Goal: Task Accomplishment & Management: Use online tool/utility

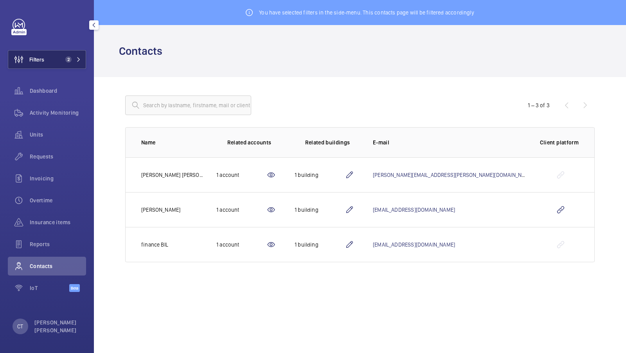
click at [66, 57] on span "2" at bounding box center [68, 59] width 6 height 6
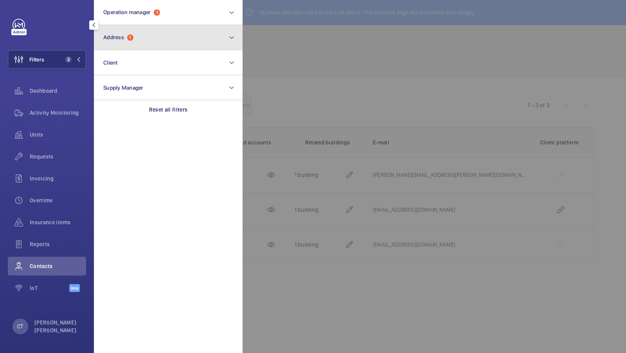
click at [176, 34] on button "Address 1" at bounding box center [168, 37] width 149 height 25
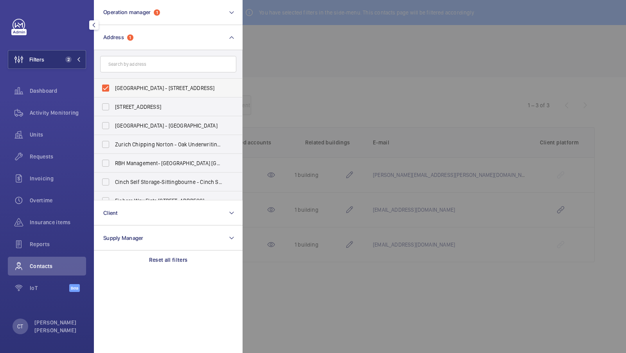
click at [148, 89] on span "Bloomsbury Institute - 7 Bedford Square, LONDON WC1B 3RA" at bounding box center [169, 88] width 108 height 8
click at [114, 89] on input "Bloomsbury Institute - 7 Bedford Square, LONDON WC1B 3RA" at bounding box center [106, 88] width 16 height 16
checkbox input "false"
click at [133, 61] on input "text" at bounding box center [168, 64] width 136 height 16
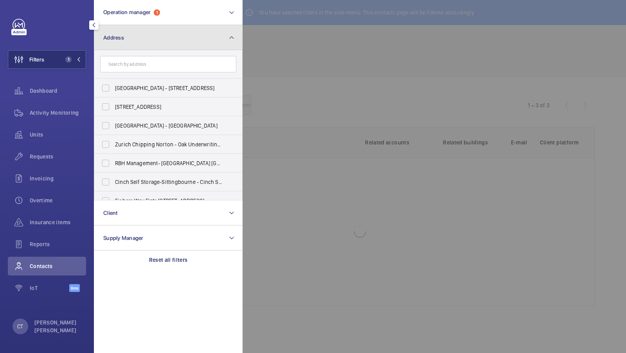
click at [184, 42] on button "Address" at bounding box center [168, 37] width 149 height 25
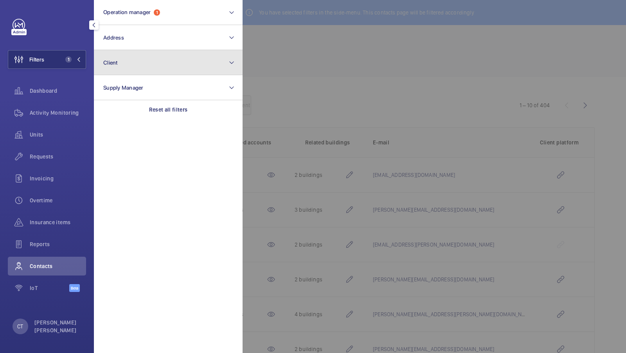
click at [162, 71] on button "Client" at bounding box center [168, 62] width 149 height 25
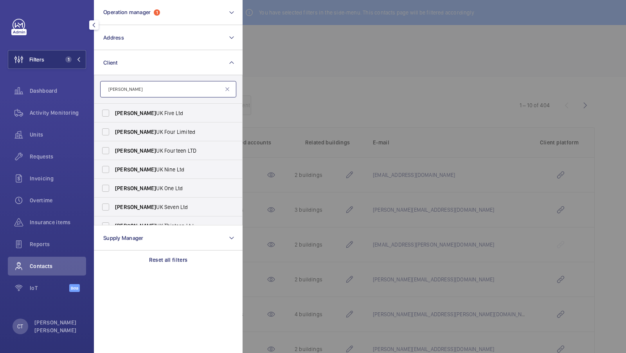
type input "Akelius"
click at [161, 112] on span "Akelius UK Five Ltd" at bounding box center [169, 113] width 108 height 8
click at [114, 112] on input "Akelius UK Five Ltd" at bounding box center [106, 113] width 16 height 16
checkbox input "true"
click at [144, 132] on span "Akelius UK Four Limited" at bounding box center [169, 132] width 108 height 8
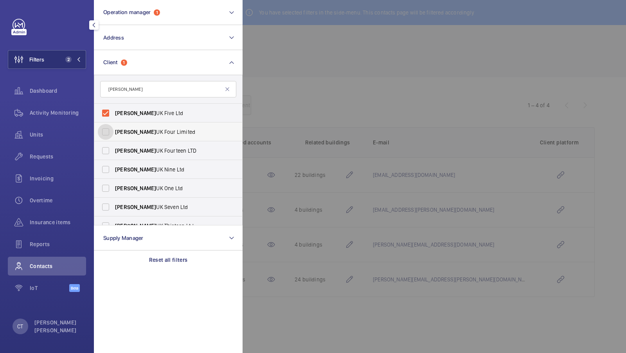
click at [114, 132] on input "Akelius UK Four Limited" at bounding box center [106, 132] width 16 height 16
checkbox input "true"
click at [142, 147] on span "Akelius UK Fourteen LTD" at bounding box center [169, 151] width 108 height 8
click at [114, 146] on input "Akelius UK Fourteen LTD" at bounding box center [106, 151] width 16 height 16
checkbox input "true"
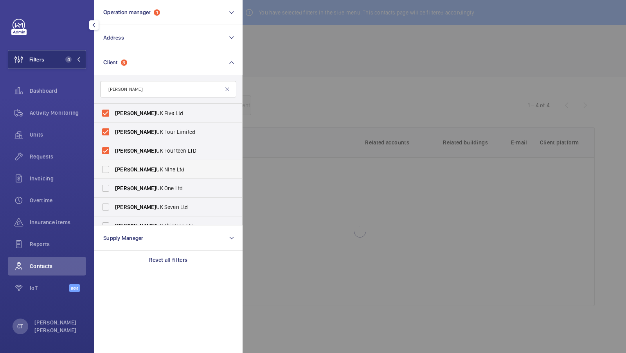
click at [140, 162] on label "Akelius UK Nine Ltd" at bounding box center [162, 169] width 136 height 19
click at [114, 162] on input "Akelius UK Nine Ltd" at bounding box center [106, 170] width 16 height 16
checkbox input "true"
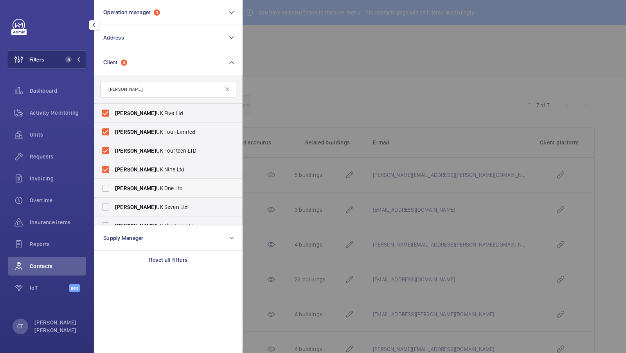
click at [130, 187] on span "Akelius" at bounding box center [135, 188] width 41 height 6
click at [114, 187] on input "Akelius UK One Ltd" at bounding box center [106, 188] width 16 height 16
checkbox input "true"
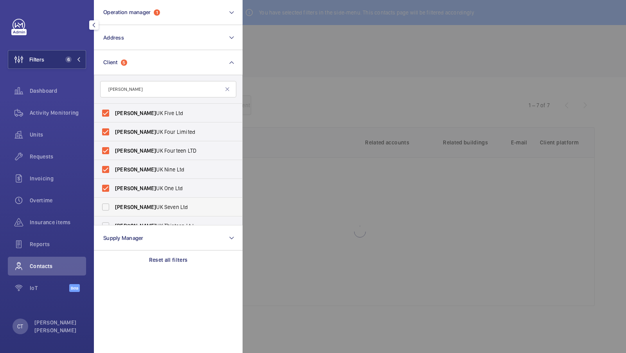
click at [124, 206] on span "Akelius" at bounding box center [135, 207] width 41 height 6
click at [114, 206] on input "Akelius UK Seven Ltd" at bounding box center [106, 207] width 16 height 16
checkbox input "true"
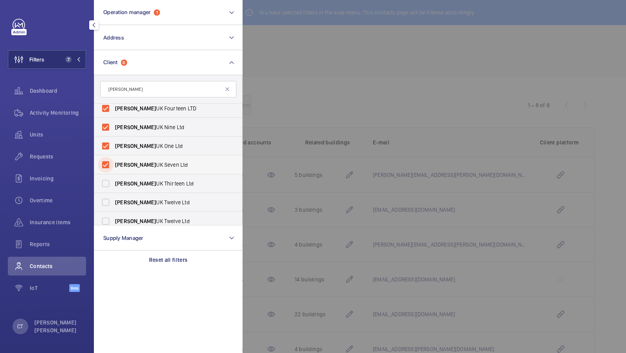
scroll to position [48, 0]
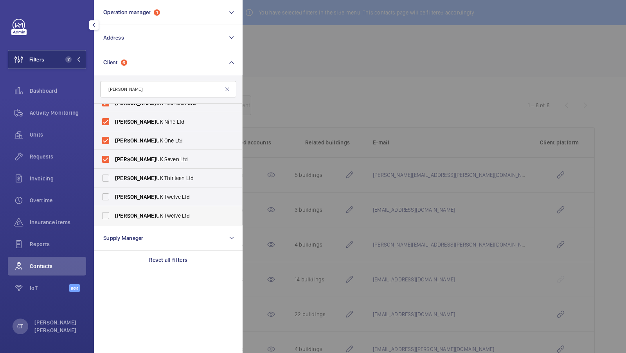
click at [124, 211] on label "Akelius UK Twelve Ltd" at bounding box center [162, 215] width 136 height 19
click at [114, 211] on input "Akelius UK Twelve Ltd" at bounding box center [106, 216] width 16 height 16
checkbox input "true"
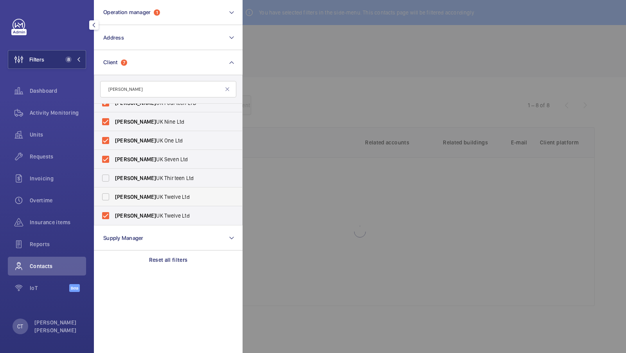
click at [127, 199] on span "Akelius" at bounding box center [135, 197] width 41 height 6
click at [114, 199] on input "Akelius UK Twelve Ltd" at bounding box center [106, 197] width 16 height 16
checkbox input "true"
click at [132, 180] on span "Akelius" at bounding box center [135, 178] width 41 height 6
click at [114, 180] on input "Akelius UK Thirteen Ltd" at bounding box center [106, 178] width 16 height 16
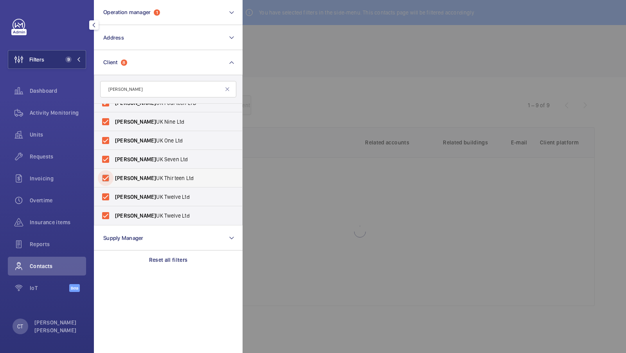
checkbox input "true"
click at [46, 238] on div "Reports" at bounding box center [47, 244] width 78 height 19
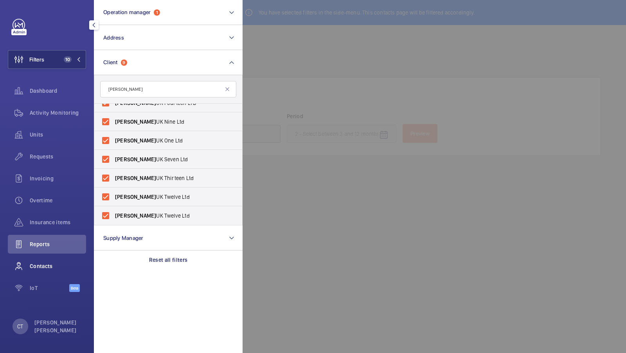
click at [56, 273] on div "Contacts" at bounding box center [47, 266] width 78 height 19
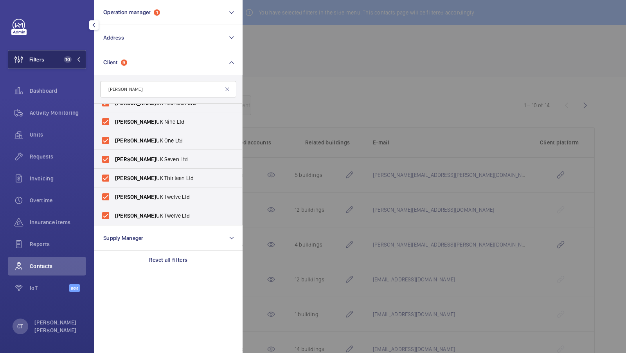
click at [60, 62] on button "Filters 10" at bounding box center [47, 59] width 78 height 19
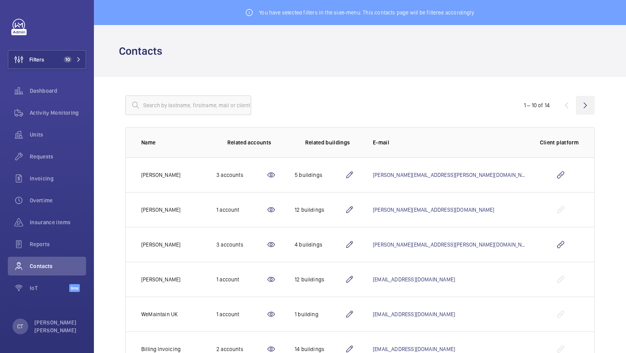
click at [584, 106] on wm-front-icon-button at bounding box center [585, 105] width 19 height 19
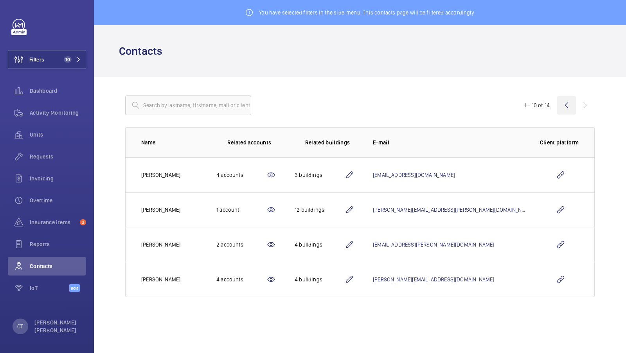
click at [567, 107] on wm-front-icon-button at bounding box center [566, 105] width 19 height 19
click at [567, 106] on wm-front-icon-button at bounding box center [566, 105] width 19 height 19
click at [569, 106] on wm-front-icon-button at bounding box center [566, 105] width 19 height 19
click at [568, 106] on wm-front-icon-button at bounding box center [566, 105] width 19 height 19
click at [597, 103] on div "1 – 10 of 14 Name Related accounts Related buildings E-mail Client platform Ali…" at bounding box center [360, 196] width 520 height 239
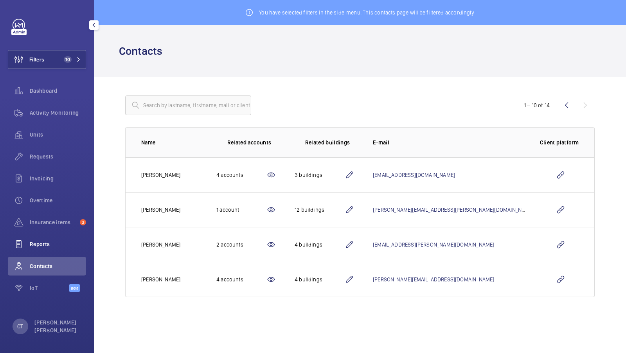
click at [47, 240] on span "Reports" at bounding box center [58, 244] width 56 height 8
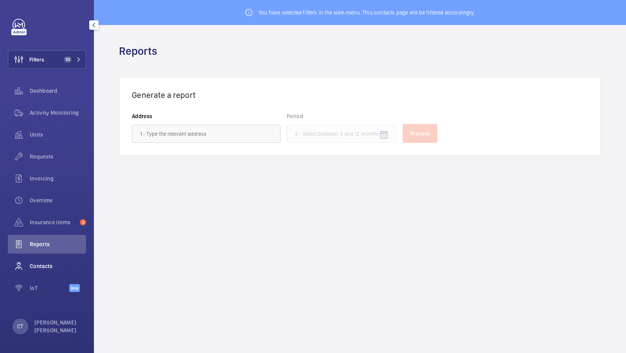
click at [42, 266] on span "Contacts" at bounding box center [58, 266] width 56 height 8
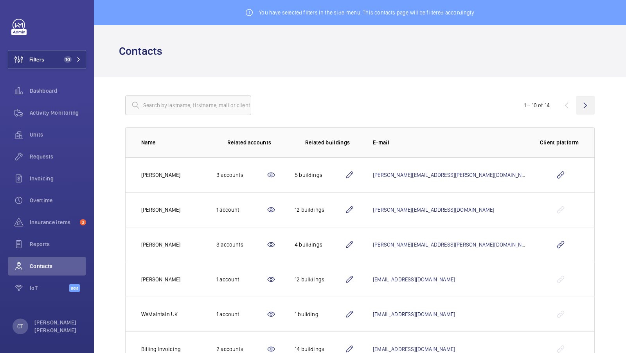
click at [587, 102] on wm-front-icon-button at bounding box center [585, 105] width 19 height 19
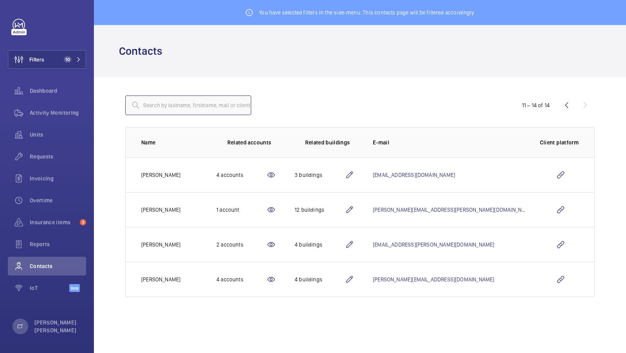
click at [188, 107] on input "text" at bounding box center [188, 106] width 126 height 20
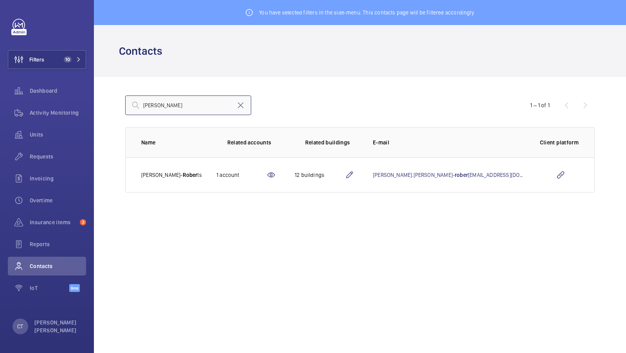
type input "robert"
click at [177, 104] on input "robert" at bounding box center [188, 106] width 126 height 20
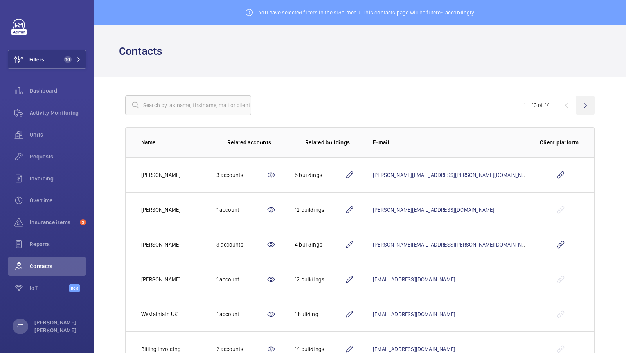
click at [587, 105] on wm-front-icon-button at bounding box center [585, 105] width 19 height 19
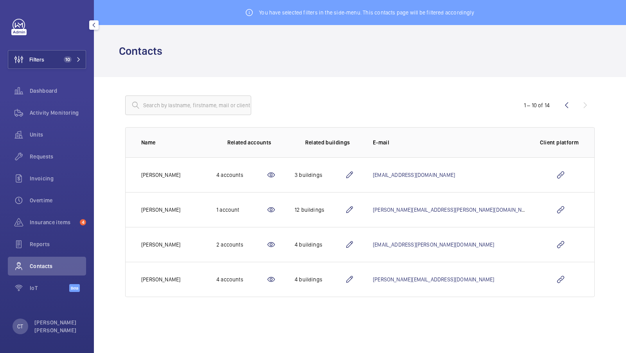
click at [79, 46] on div "Filters 10 Dashboard Activity Monitoring Units Requests Invoicing Overtime Insu…" at bounding box center [47, 160] width 78 height 282
click at [63, 65] on button "Filters 10" at bounding box center [47, 59] width 78 height 19
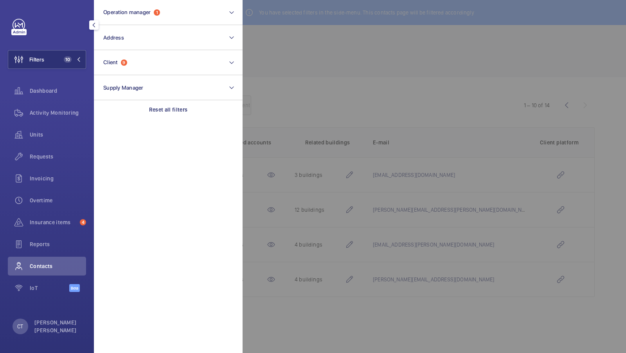
click at [337, 74] on div at bounding box center [556, 176] width 626 height 353
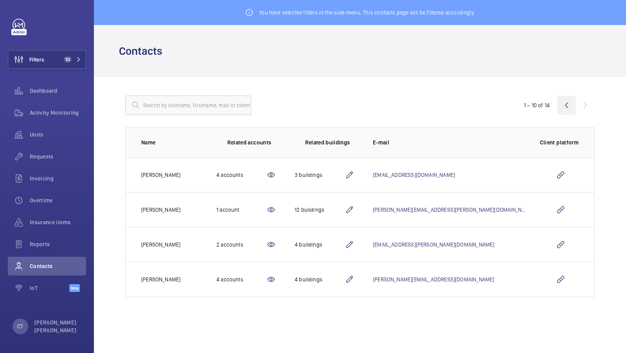
click at [567, 104] on wm-front-icon-button at bounding box center [566, 105] width 19 height 19
click at [567, 107] on wm-front-icon-button at bounding box center [566, 105] width 19 height 19
click at [568, 104] on wm-front-icon-button at bounding box center [566, 105] width 19 height 19
click at [584, 101] on div "1 – 10 of 14" at bounding box center [548, 105] width 94 height 9
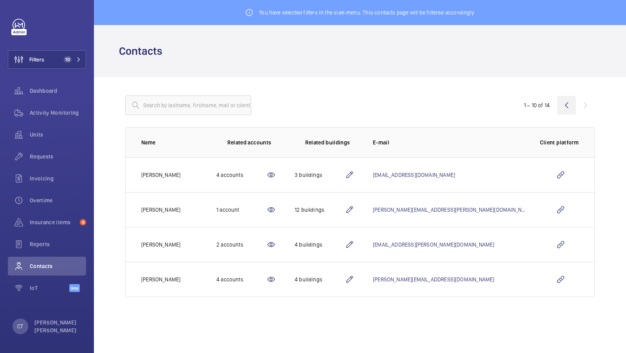
click at [568, 108] on wm-front-icon-button at bounding box center [566, 105] width 19 height 19
click at [562, 113] on wm-front-icon-button at bounding box center [566, 105] width 19 height 19
click at [571, 99] on wm-front-icon-button at bounding box center [566, 105] width 19 height 19
click at [572, 99] on wm-front-icon-button at bounding box center [566, 105] width 19 height 19
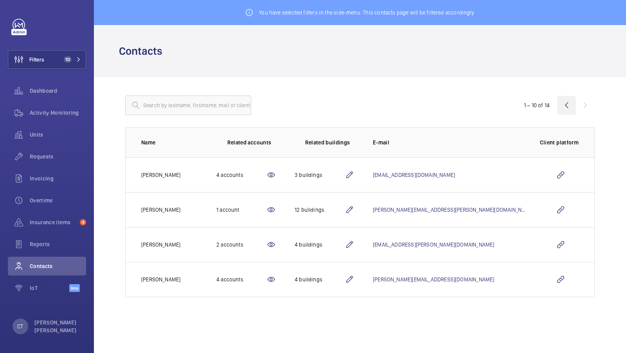
click at [572, 99] on wm-front-icon-button at bounding box center [566, 105] width 19 height 19
click at [227, 61] on wm-front-admin-header "Contacts" at bounding box center [360, 51] width 532 height 52
click at [568, 106] on wm-front-icon-button at bounding box center [566, 105] width 19 height 19
click at [53, 197] on span "Overtime" at bounding box center [58, 201] width 56 height 8
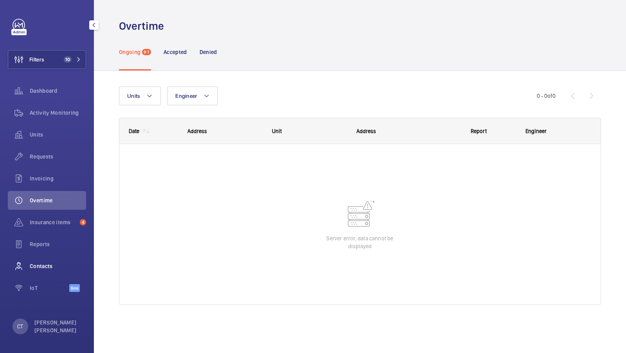
click at [41, 268] on span "Contacts" at bounding box center [58, 266] width 56 height 8
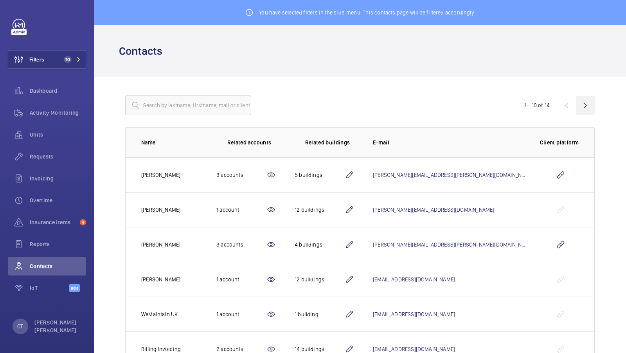
click at [582, 105] on wm-front-icon-button at bounding box center [585, 105] width 19 height 19
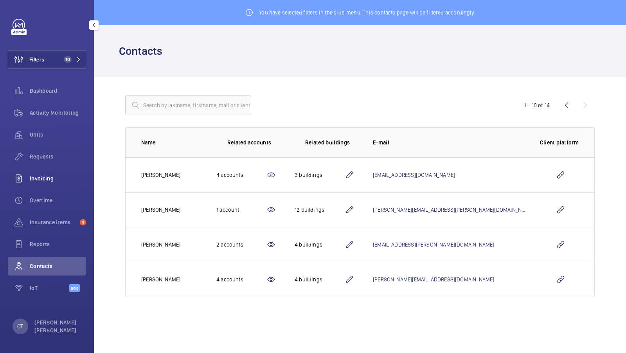
click at [46, 184] on div "Invoicing" at bounding box center [47, 178] width 78 height 19
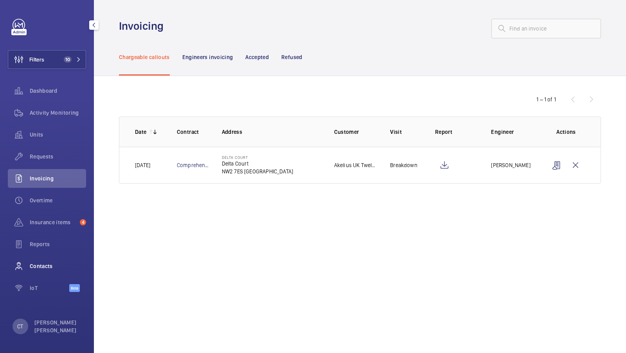
click at [44, 265] on span "Contacts" at bounding box center [58, 266] width 56 height 8
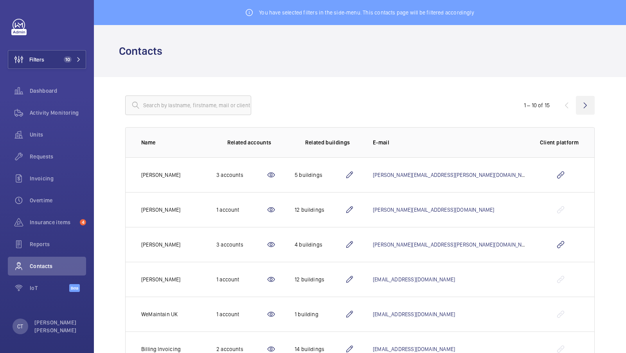
click at [592, 106] on wm-front-icon-button at bounding box center [585, 105] width 19 height 19
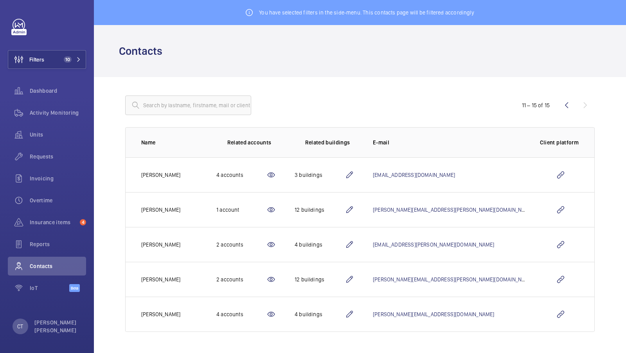
click at [276, 313] on mat-icon at bounding box center [271, 314] width 9 height 9
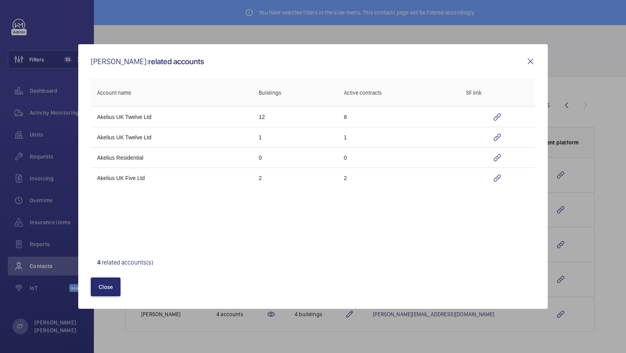
click at [530, 62] on mat-icon at bounding box center [530, 61] width 9 height 9
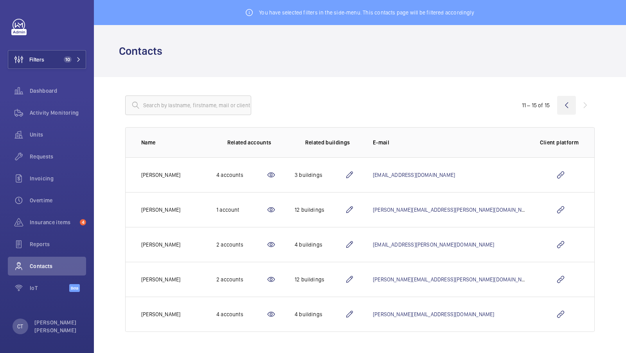
click at [566, 100] on wm-front-icon-button at bounding box center [566, 105] width 19 height 19
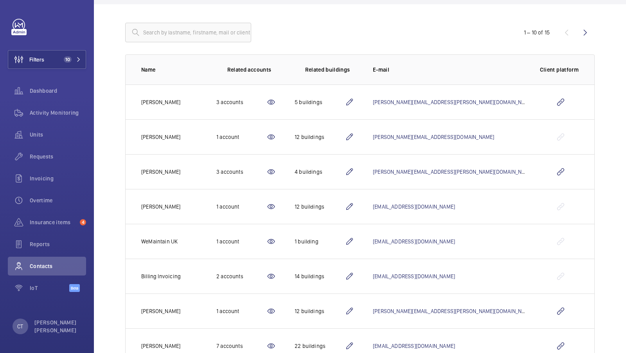
scroll to position [160, 0]
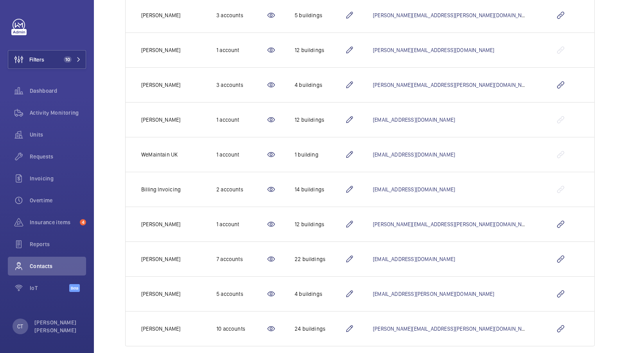
click at [276, 256] on mat-icon at bounding box center [271, 258] width 9 height 9
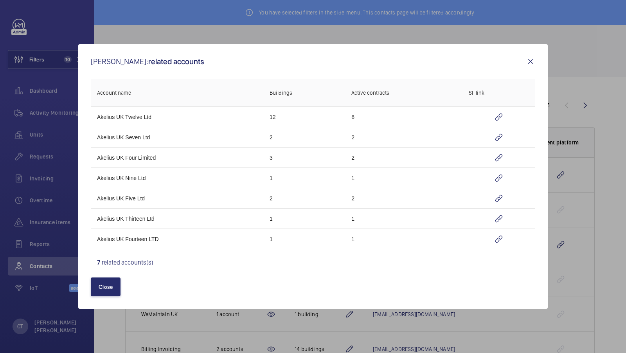
click at [535, 61] on mat-icon at bounding box center [530, 61] width 9 height 9
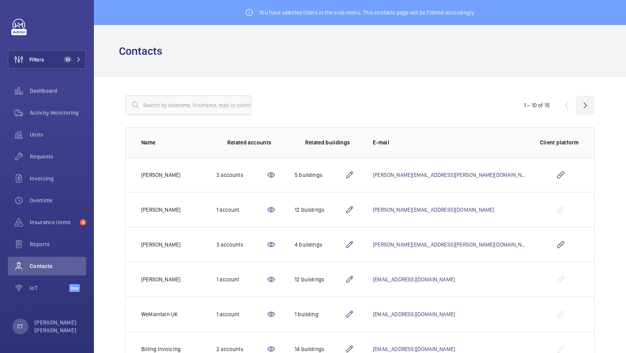
click at [587, 102] on wm-front-icon-button at bounding box center [585, 105] width 19 height 19
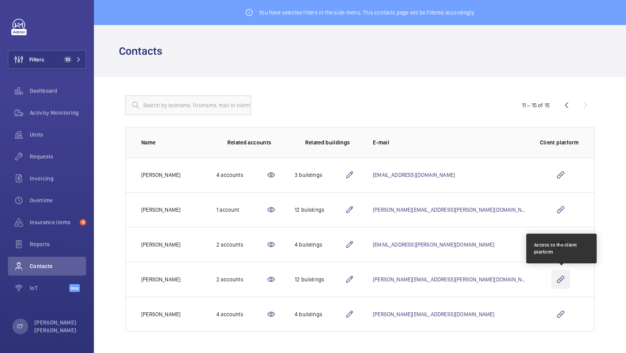
click at [561, 281] on wm-front-icon-button at bounding box center [561, 279] width 19 height 19
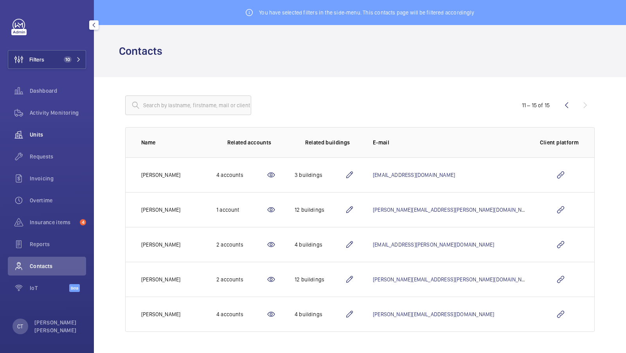
click at [36, 133] on span "Units" at bounding box center [58, 135] width 56 height 8
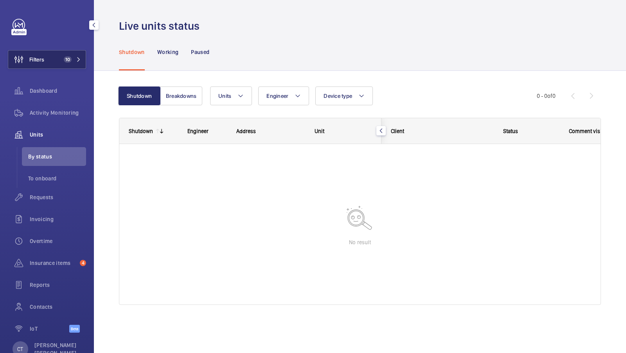
click at [63, 53] on button "Filters 10" at bounding box center [47, 59] width 78 height 19
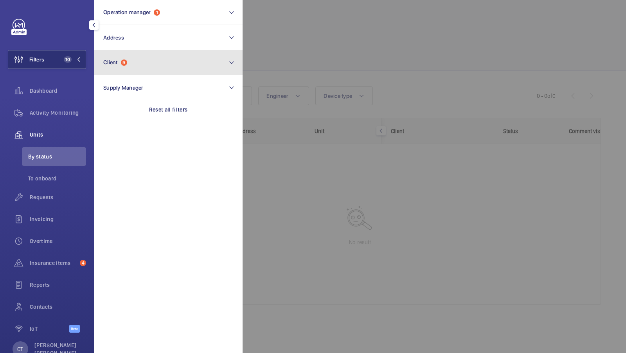
click at [158, 67] on button "Client 9" at bounding box center [168, 62] width 149 height 25
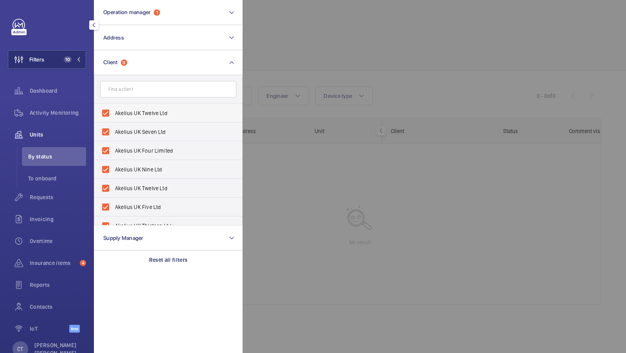
click at [152, 119] on label "Akelius UK Twelve Ltd" at bounding box center [162, 113] width 136 height 19
click at [114, 119] on input "Akelius UK Twelve Ltd" at bounding box center [106, 113] width 16 height 16
checkbox input "false"
click at [133, 133] on span "Akelius UK Four Limited" at bounding box center [169, 132] width 108 height 8
click at [114, 133] on input "Akelius UK Four Limited" at bounding box center [106, 132] width 16 height 16
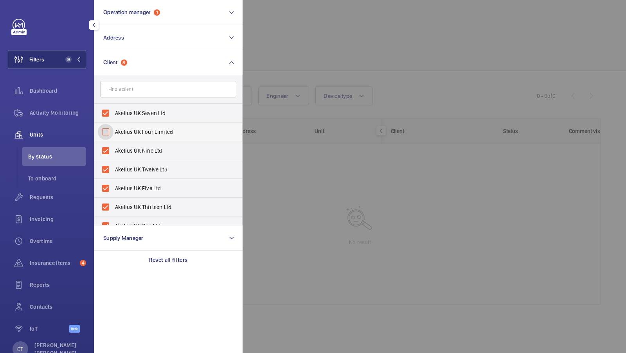
checkbox input "false"
click at [133, 133] on span "Akelius UK Nine Ltd" at bounding box center [169, 132] width 108 height 8
click at [114, 133] on input "Akelius UK Nine Ltd" at bounding box center [106, 132] width 16 height 16
checkbox input "false"
click at [133, 133] on span "Akelius UK Twelve Ltd" at bounding box center [169, 132] width 108 height 8
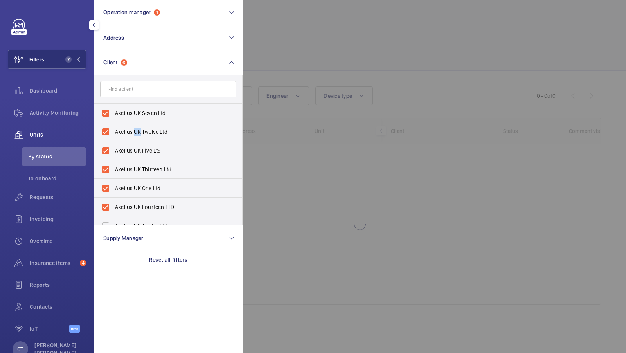
click at [114, 133] on input "Akelius UK Twelve Ltd" at bounding box center [106, 132] width 16 height 16
checkbox input "false"
click at [133, 133] on span "Akelius UK Five Ltd" at bounding box center [169, 132] width 108 height 8
click at [114, 133] on input "Akelius UK Five Ltd" at bounding box center [106, 132] width 16 height 16
checkbox input "false"
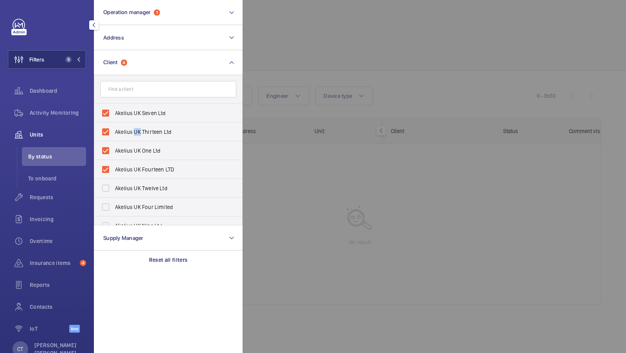
click at [133, 133] on span "Akelius UK Thirteen Ltd" at bounding box center [169, 132] width 108 height 8
click at [114, 133] on input "Akelius UK Thirteen Ltd" at bounding box center [106, 132] width 16 height 16
checkbox input "false"
click at [133, 133] on span "Akelius UK One Ltd" at bounding box center [169, 132] width 108 height 8
click at [114, 133] on input "Akelius UK One Ltd" at bounding box center [106, 132] width 16 height 16
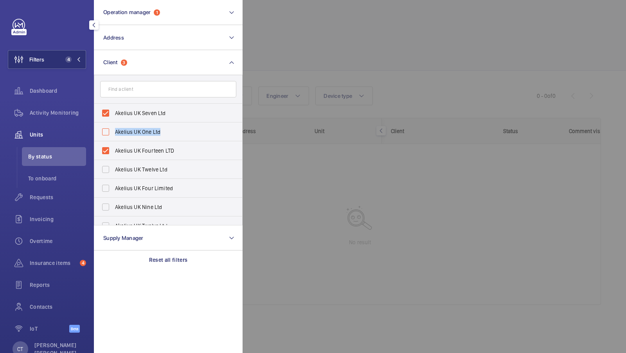
checkbox input "false"
click at [133, 133] on span "Akelius UK Fourteen LTD" at bounding box center [169, 132] width 108 height 8
click at [114, 133] on input "Akelius UK Fourteen LTD" at bounding box center [106, 132] width 16 height 16
checkbox input "false"
click at [135, 109] on span "Akelius UK Seven Ltd" at bounding box center [169, 113] width 108 height 8
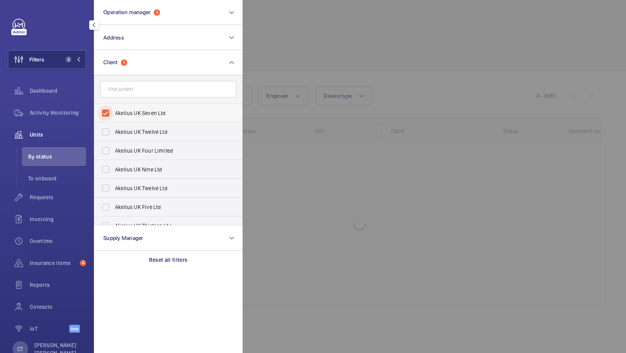
click at [114, 109] on input "Akelius UK Seven Ltd" at bounding box center [106, 113] width 16 height 16
checkbox input "false"
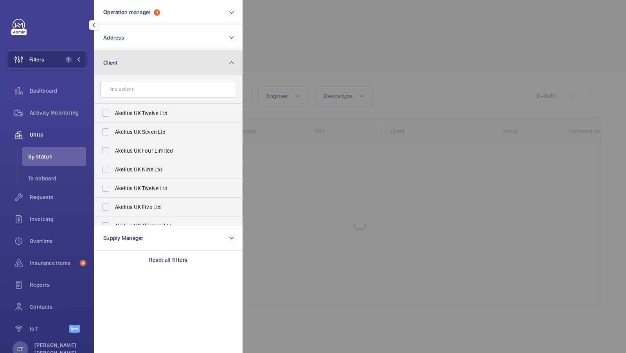
click at [204, 64] on button "Client" at bounding box center [168, 62] width 149 height 25
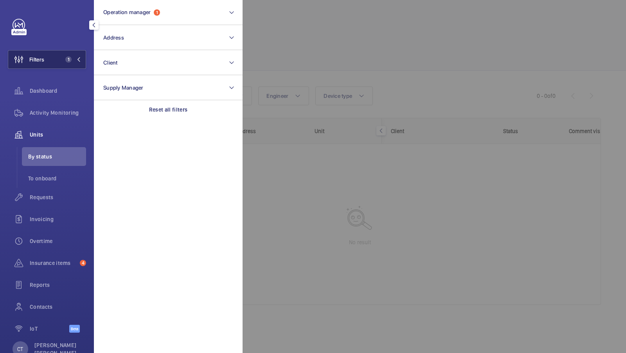
click at [71, 67] on button "Filters 1" at bounding box center [47, 59] width 78 height 19
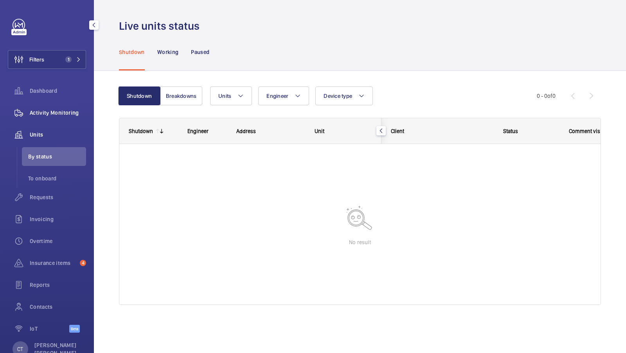
click at [55, 117] on div "Activity Monitoring" at bounding box center [47, 112] width 78 height 19
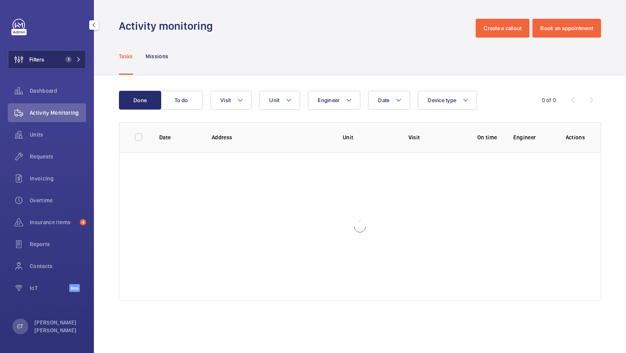
click at [66, 56] on span "1" at bounding box center [66, 59] width 9 height 6
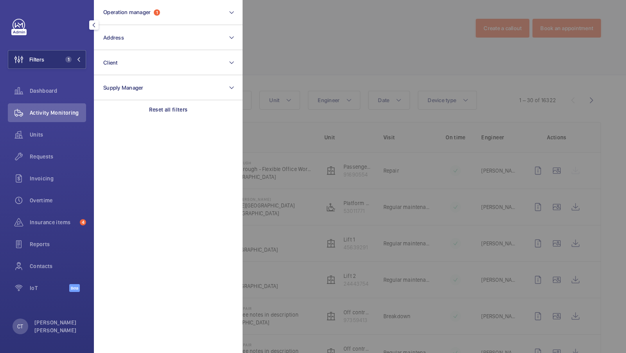
click at [329, 63] on div at bounding box center [556, 176] width 626 height 353
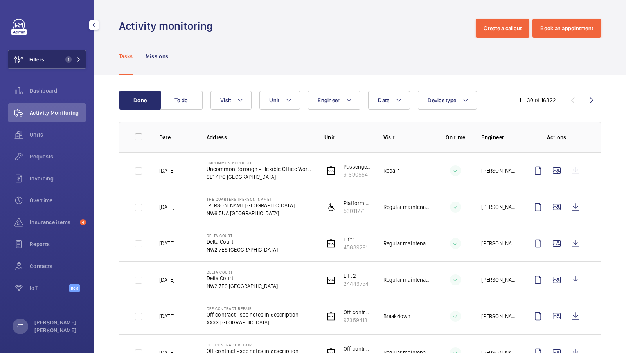
click at [74, 58] on span "1" at bounding box center [71, 59] width 19 height 6
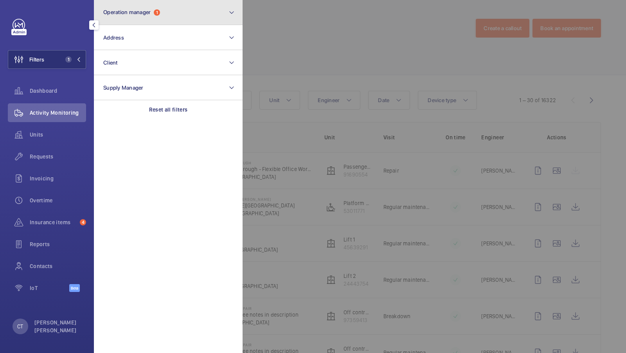
click at [193, 22] on button "Operation manager 1" at bounding box center [168, 12] width 149 height 25
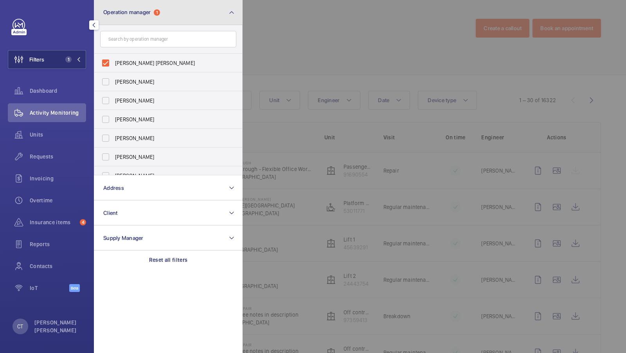
click at [226, 14] on button "Operation manager 1" at bounding box center [168, 12] width 149 height 25
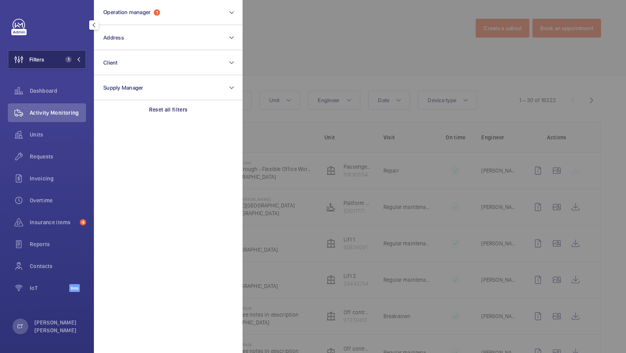
click at [74, 61] on span "1" at bounding box center [71, 59] width 19 height 6
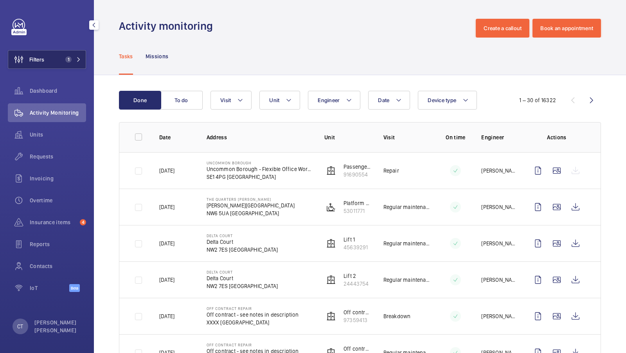
click at [76, 59] on span "1" at bounding box center [71, 59] width 19 height 6
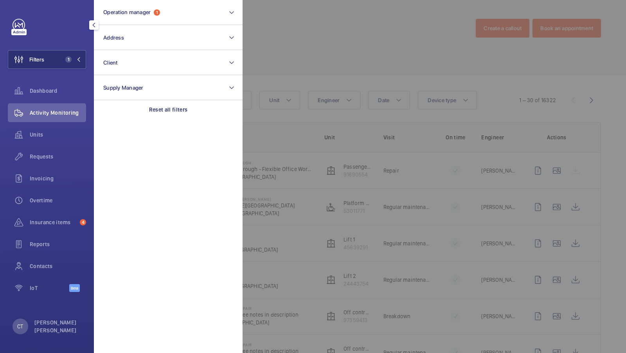
click at [283, 47] on div at bounding box center [556, 176] width 626 height 353
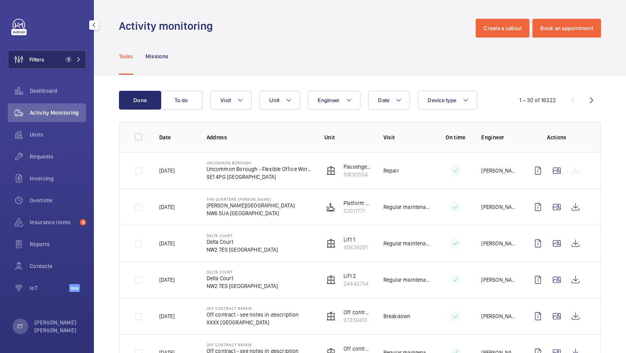
click at [72, 52] on button "Filters 1" at bounding box center [47, 59] width 78 height 19
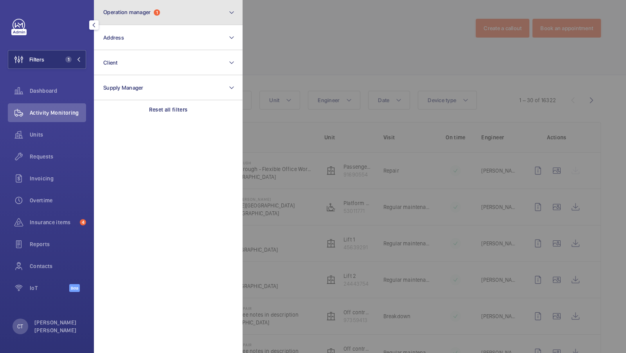
click at [224, 14] on button "Operation manager 1" at bounding box center [168, 12] width 149 height 25
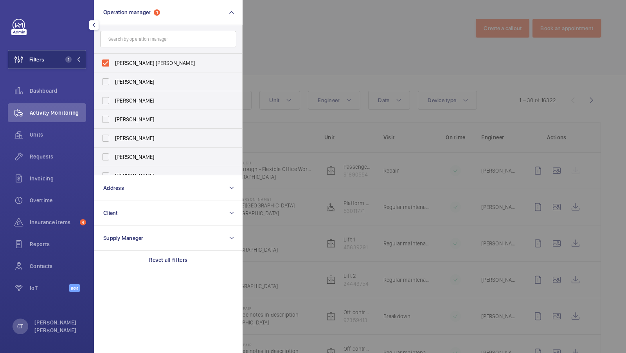
click at [314, 39] on div at bounding box center [556, 176] width 626 height 353
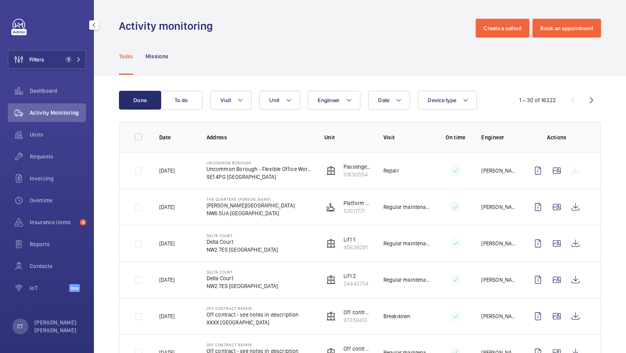
click at [43, 119] on div "Activity Monitoring" at bounding box center [47, 112] width 78 height 19
click at [36, 141] on div "Units" at bounding box center [47, 134] width 78 height 19
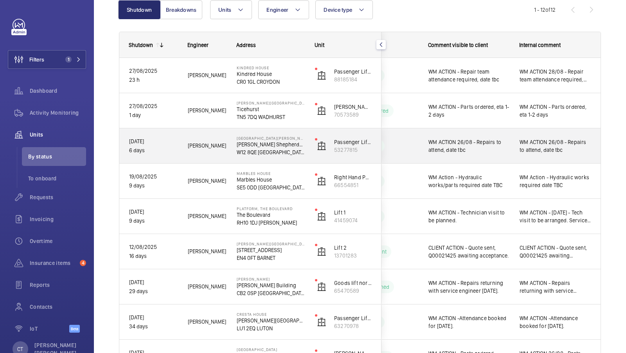
scroll to position [81, 0]
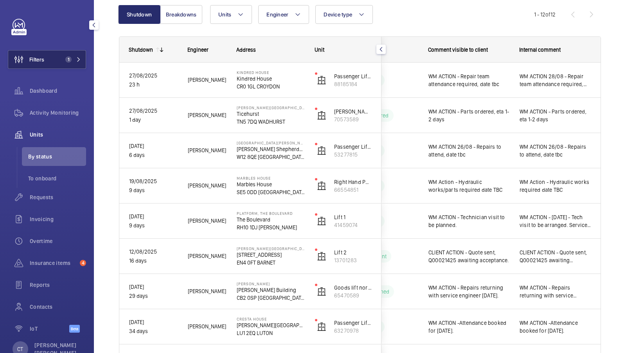
click at [67, 53] on button "Filters 1" at bounding box center [47, 59] width 78 height 19
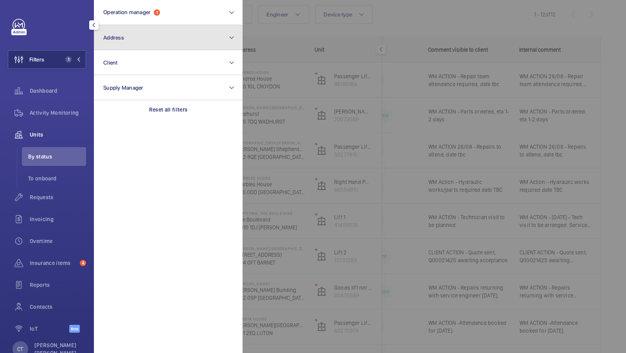
click at [148, 40] on button "Address" at bounding box center [168, 37] width 149 height 25
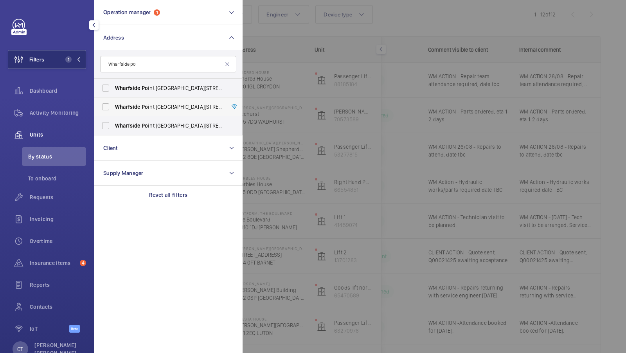
type input "Wharfside po"
click at [151, 110] on span "Wharfside Po int [GEOGRAPHIC_DATA][STREET_ADDRESS]" at bounding box center [169, 107] width 108 height 8
click at [114, 110] on input "Wharfside Po int [GEOGRAPHIC_DATA][STREET_ADDRESS]" at bounding box center [106, 107] width 16 height 16
checkbox input "true"
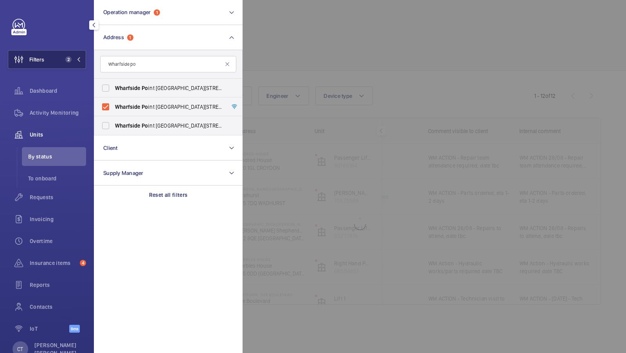
click at [53, 56] on button "Filters 2" at bounding box center [47, 59] width 78 height 19
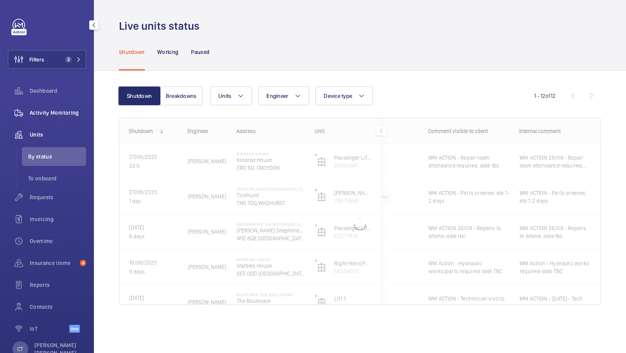
click at [52, 106] on div "Activity Monitoring" at bounding box center [47, 112] width 78 height 19
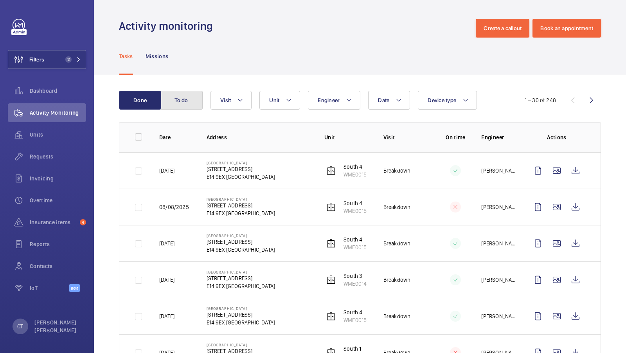
click at [176, 104] on button "To do" at bounding box center [182, 100] width 42 height 19
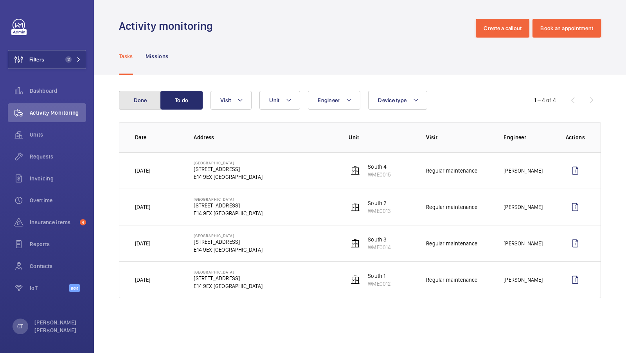
click at [138, 102] on button "Done" at bounding box center [140, 100] width 42 height 19
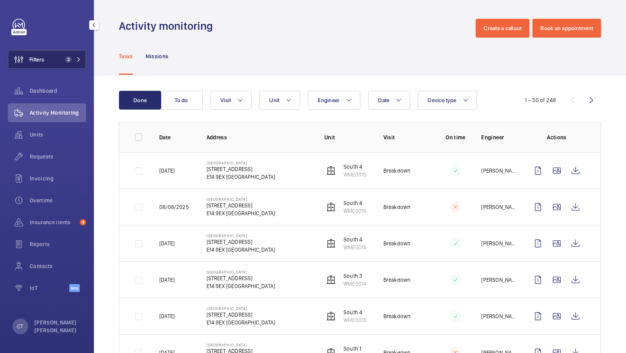
click at [74, 64] on button "Filters 2" at bounding box center [47, 59] width 78 height 19
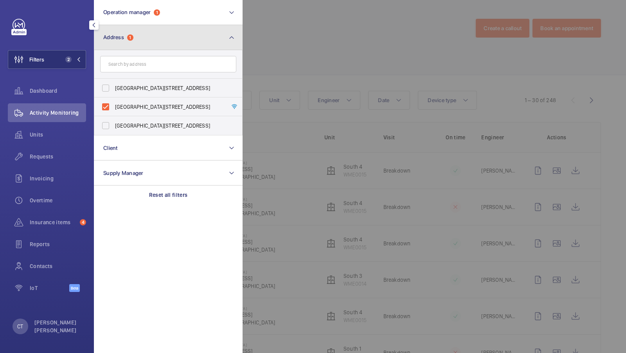
click at [213, 47] on button "Address 1" at bounding box center [168, 37] width 149 height 25
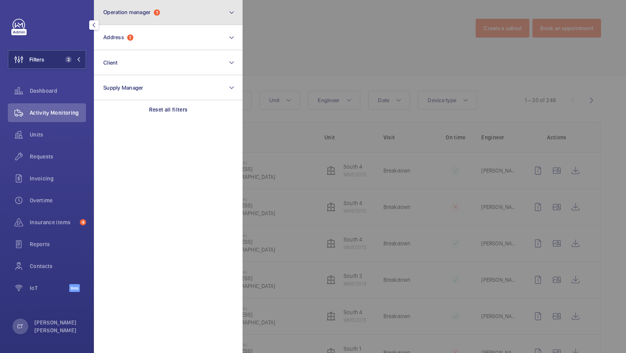
click at [172, 16] on button "Operation manager 1" at bounding box center [168, 12] width 149 height 25
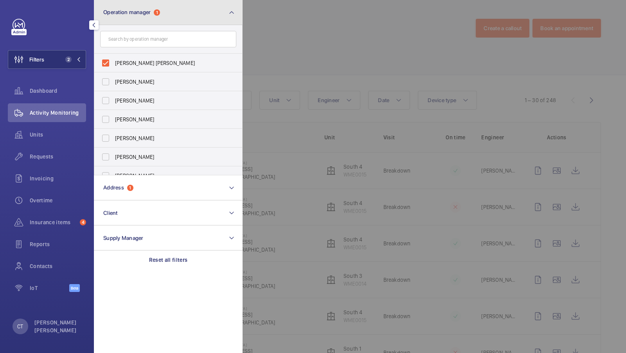
click at [171, 16] on button "Operation manager 1" at bounding box center [168, 12] width 149 height 25
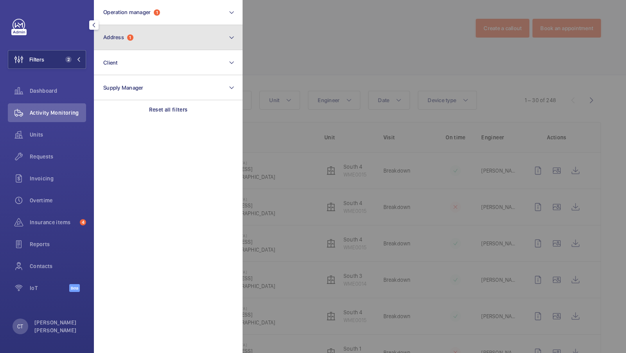
click at [145, 38] on button "Address 1" at bounding box center [168, 37] width 149 height 25
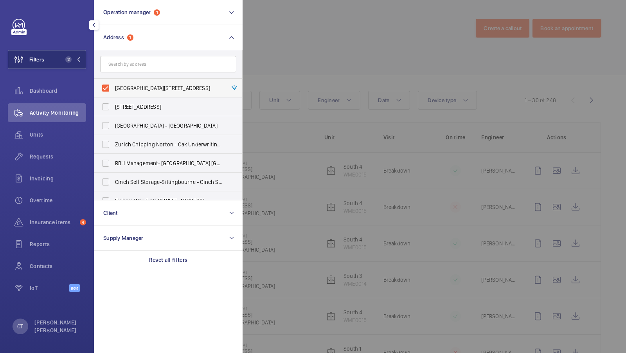
click at [143, 83] on label "[GEOGRAPHIC_DATA][STREET_ADDRESS]" at bounding box center [162, 88] width 136 height 19
click at [114, 83] on input "[GEOGRAPHIC_DATA][STREET_ADDRESS]" at bounding box center [106, 88] width 16 height 16
checkbox input "false"
click at [137, 55] on form at bounding box center [168, 64] width 148 height 29
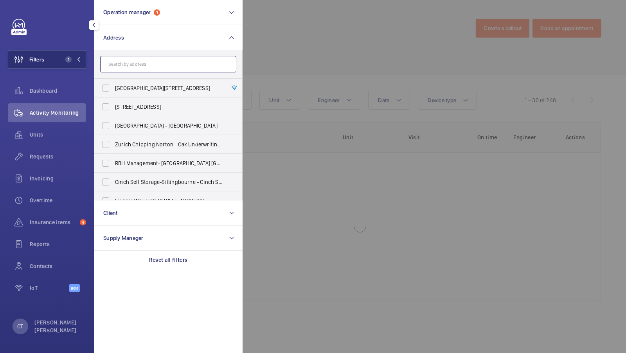
click at [134, 57] on input "text" at bounding box center [168, 64] width 136 height 16
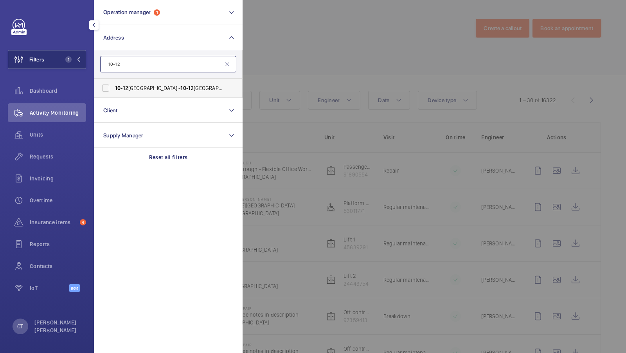
type input "10-12"
click at [112, 84] on label "[STREET_ADDRESS]" at bounding box center [162, 88] width 136 height 19
click at [112, 84] on input "[STREET_ADDRESS]" at bounding box center [106, 88] width 16 height 16
checkbox input "true"
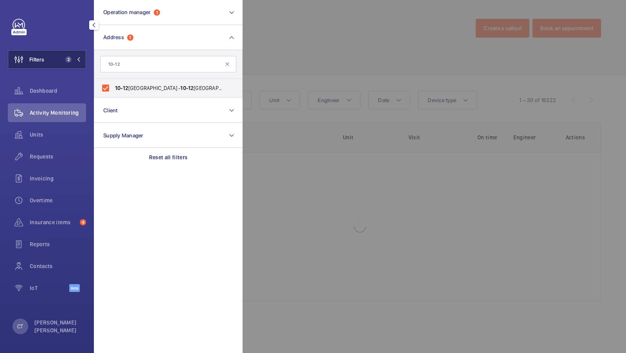
click at [65, 61] on span "2" at bounding box center [66, 59] width 9 height 6
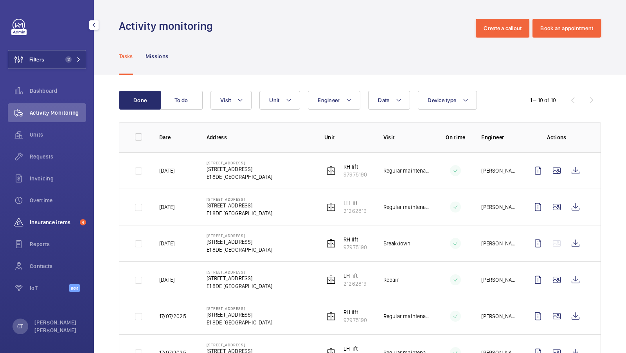
click at [48, 224] on span "Insurance items" at bounding box center [53, 222] width 47 height 8
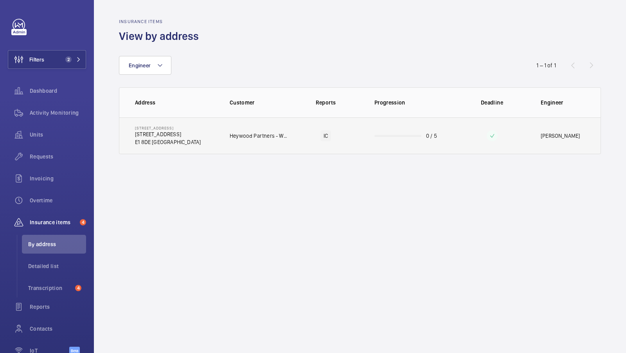
click at [206, 145] on td "[STREET_ADDRESS]" at bounding box center [168, 135] width 98 height 37
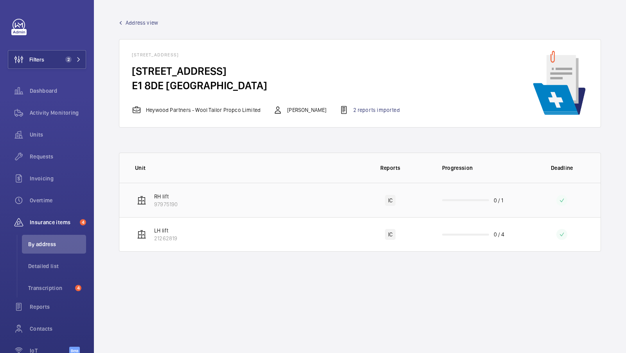
click at [262, 195] on td "RH lift 97975190" at bounding box center [235, 200] width 232 height 34
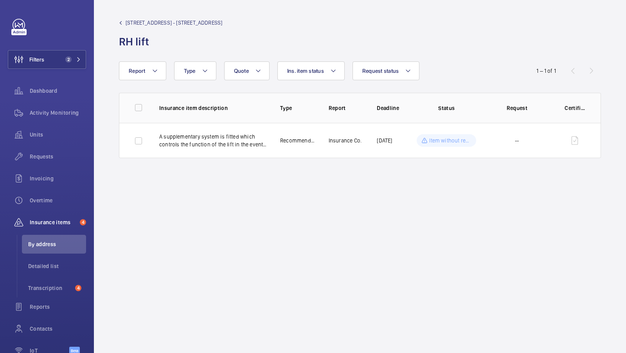
click at [144, 24] on span "[STREET_ADDRESS] - [STREET_ADDRESS]" at bounding box center [174, 23] width 97 height 8
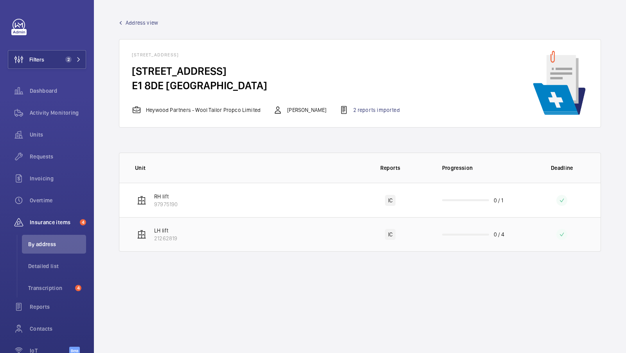
click at [180, 239] on td "LH lift 21262819" at bounding box center [235, 234] width 232 height 34
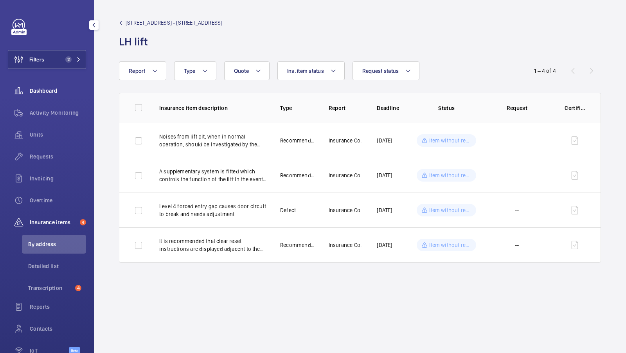
click at [51, 83] on div "Dashboard" at bounding box center [47, 90] width 78 height 19
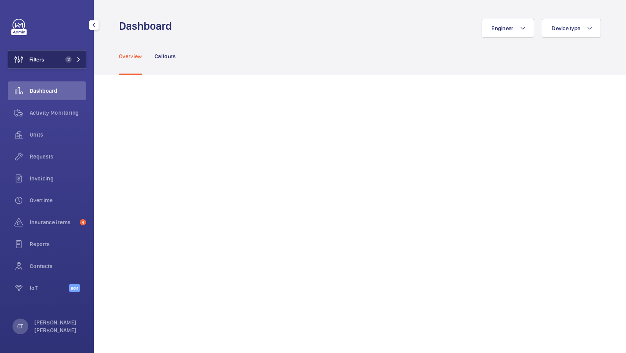
click at [67, 60] on span "2" at bounding box center [68, 59] width 6 height 6
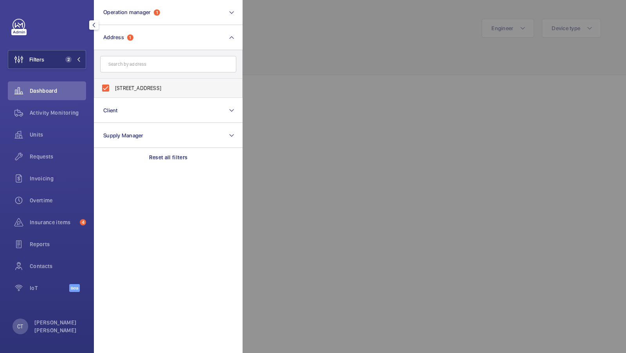
click at [177, 91] on span "[STREET_ADDRESS]" at bounding box center [169, 88] width 108 height 8
click at [114, 91] on input "[STREET_ADDRESS]" at bounding box center [106, 88] width 16 height 16
checkbox input "false"
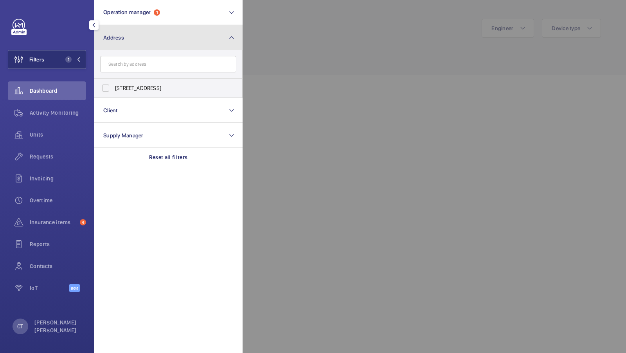
click at [220, 47] on button "Address" at bounding box center [168, 37] width 149 height 25
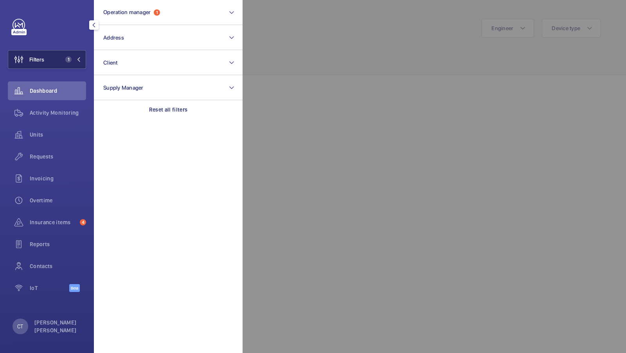
click at [48, 56] on button "Filters 1" at bounding box center [47, 59] width 78 height 19
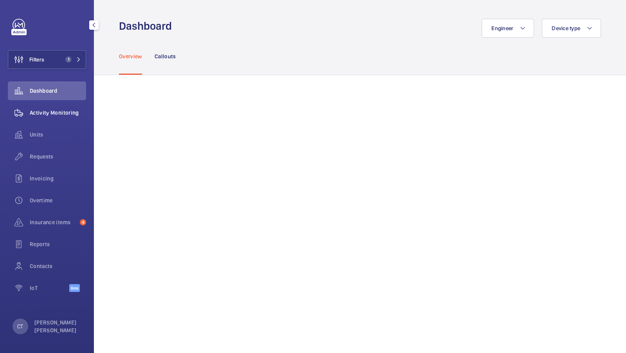
click at [58, 113] on span "Activity Monitoring" at bounding box center [58, 113] width 56 height 8
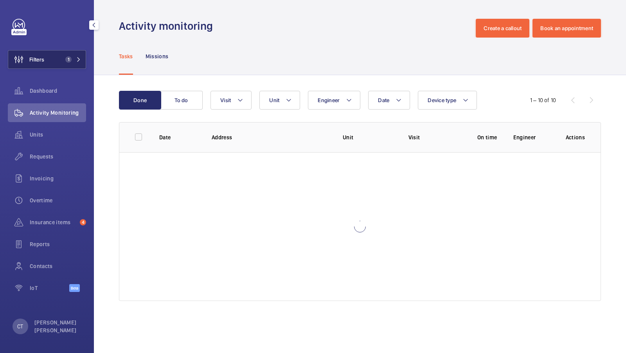
click at [76, 58] on mat-icon at bounding box center [78, 59] width 5 height 5
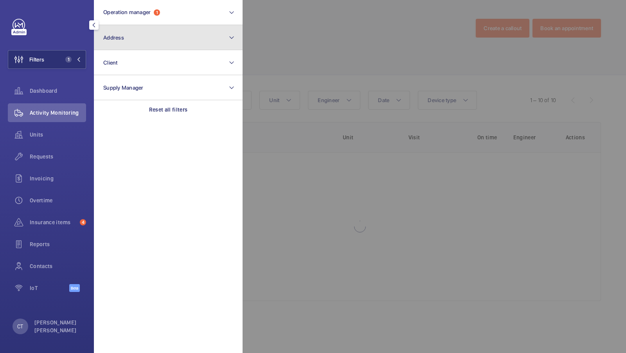
click at [143, 43] on button "Address" at bounding box center [168, 37] width 149 height 25
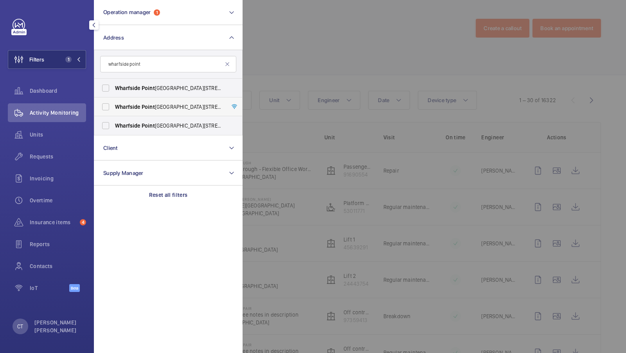
type input "wharfside point"
click at [148, 106] on span "Point" at bounding box center [148, 107] width 13 height 6
click at [114, 106] on input "[GEOGRAPHIC_DATA][STREET_ADDRESS]" at bounding box center [106, 107] width 16 height 16
click at [159, 102] on label "[GEOGRAPHIC_DATA][STREET_ADDRESS]" at bounding box center [162, 106] width 136 height 19
click at [114, 102] on input "[GEOGRAPHIC_DATA][STREET_ADDRESS]" at bounding box center [106, 107] width 16 height 16
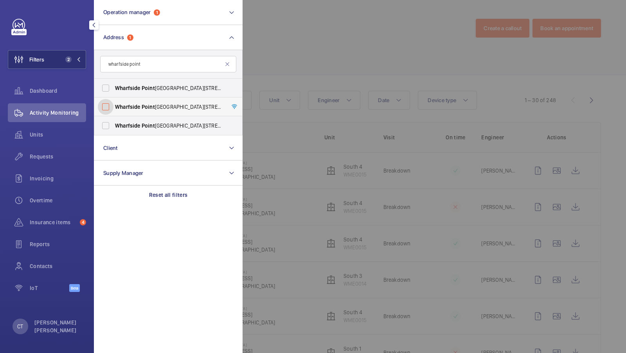
checkbox input "false"
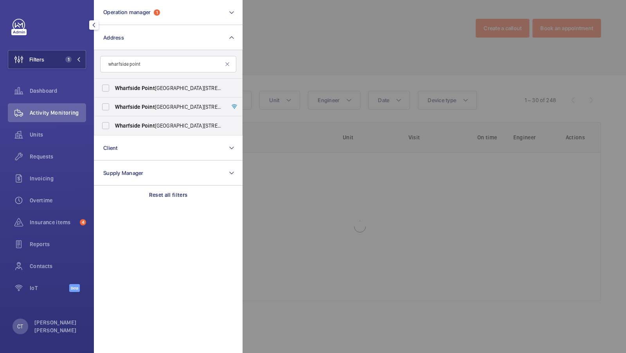
click at [57, 49] on div "Filters 1 Operation manager 1 Address [GEOGRAPHIC_DATA][STREET_ADDRESS][STREET_…" at bounding box center [47, 160] width 78 height 282
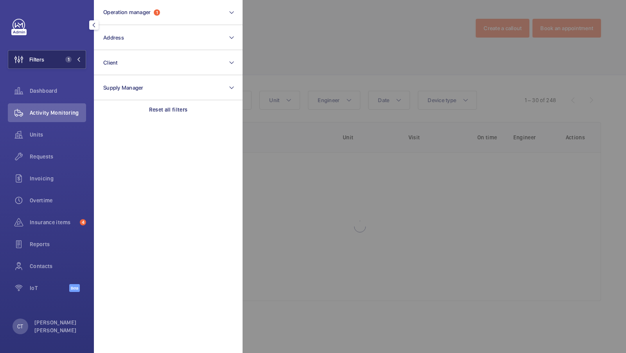
click at [74, 55] on button "Filters 1" at bounding box center [47, 59] width 78 height 19
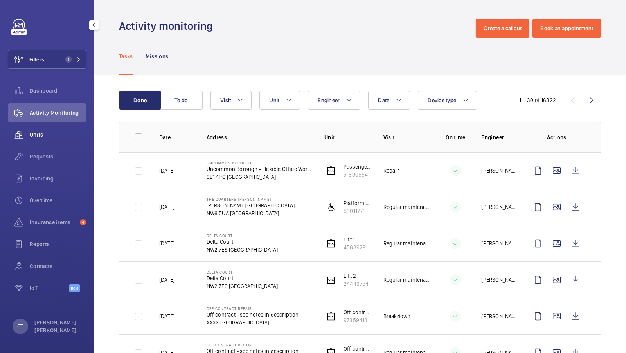
click at [51, 133] on span "Units" at bounding box center [58, 135] width 56 height 8
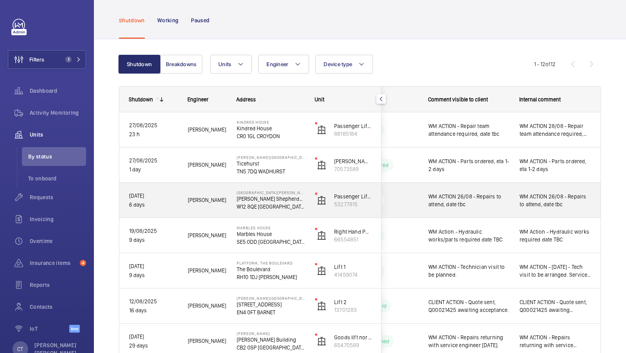
scroll to position [31, 0]
click at [514, 200] on div "WM ACTION 26/08 - Repairs to attend, date tbc" at bounding box center [556, 201] width 90 height 34
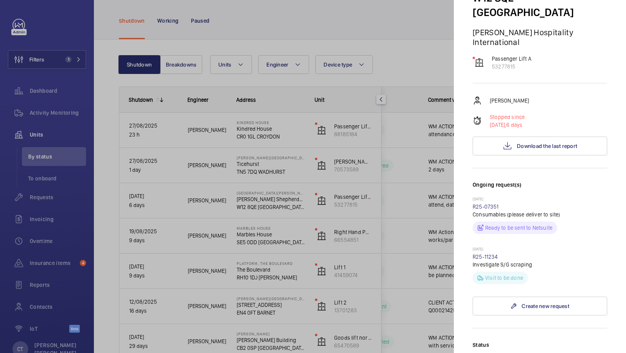
scroll to position [126, 0]
click at [486, 255] on link "R25-11234" at bounding box center [485, 258] width 25 height 6
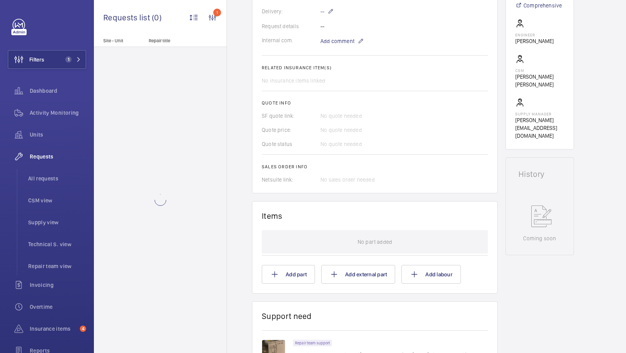
scroll to position [288, 0]
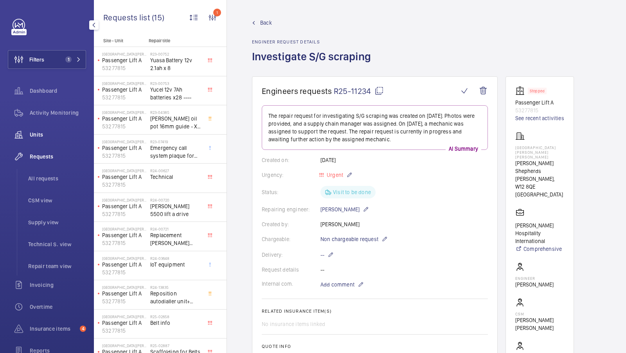
click at [54, 136] on span "Units" at bounding box center [58, 135] width 56 height 8
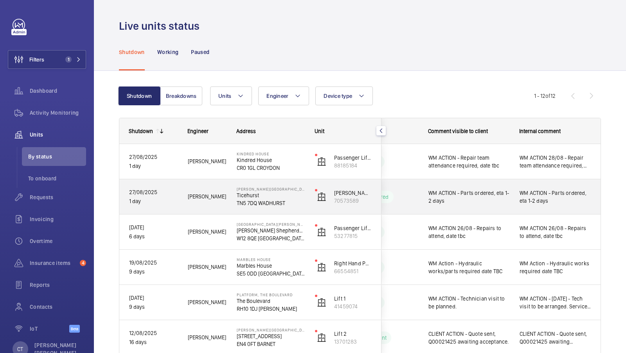
click at [568, 205] on div "WM ACTION - Parts ordered, eta 1-2 days" at bounding box center [556, 197] width 72 height 18
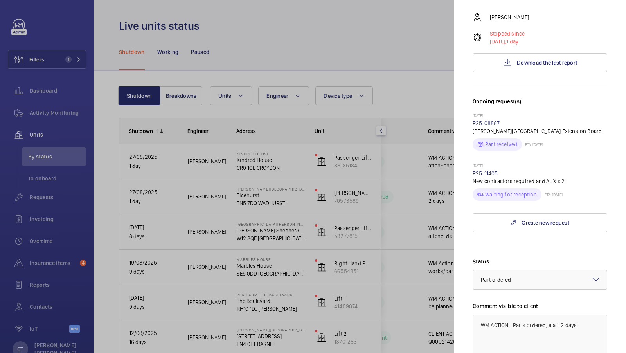
scroll to position [144, 0]
click at [334, 209] on div at bounding box center [313, 176] width 626 height 353
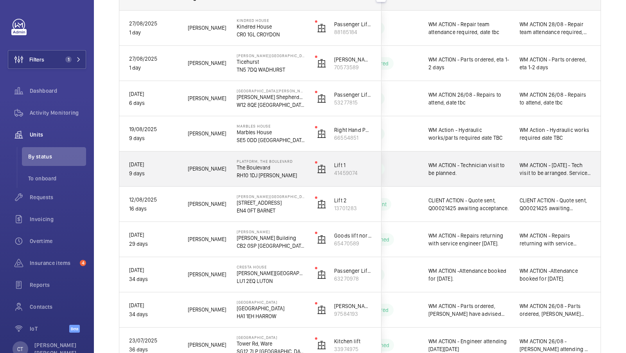
scroll to position [134, 0]
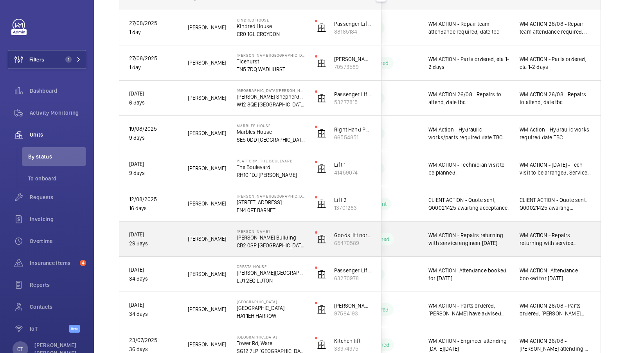
click at [533, 238] on span "WM ACTION - Repairs returning with service engineer [DATE]." at bounding box center [556, 239] width 72 height 16
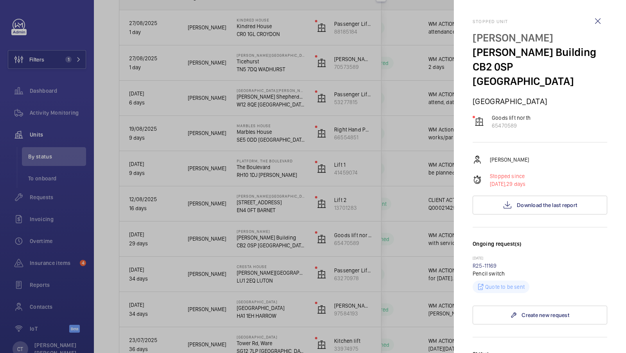
click at [415, 262] on div at bounding box center [313, 176] width 626 height 353
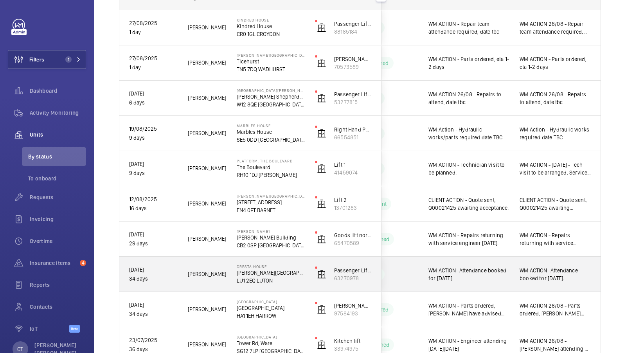
click at [573, 279] on span "WM ACTION -Attendance booked for [DATE]." at bounding box center [556, 275] width 72 height 16
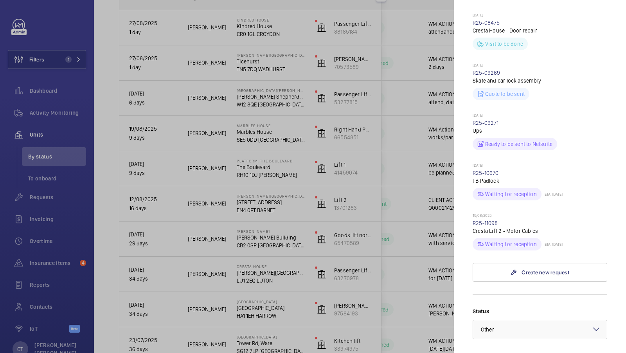
scroll to position [0, 0]
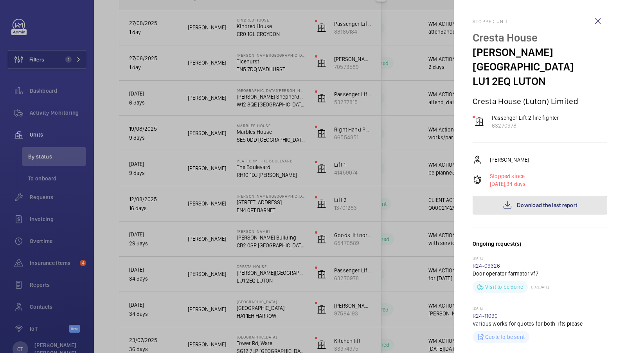
click at [550, 202] on span "Download the last report" at bounding box center [547, 205] width 60 height 6
click at [366, 233] on div at bounding box center [313, 176] width 626 height 353
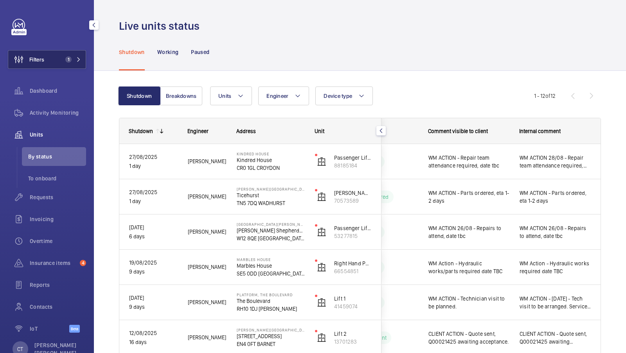
click at [61, 57] on button "Filters 1" at bounding box center [47, 59] width 78 height 19
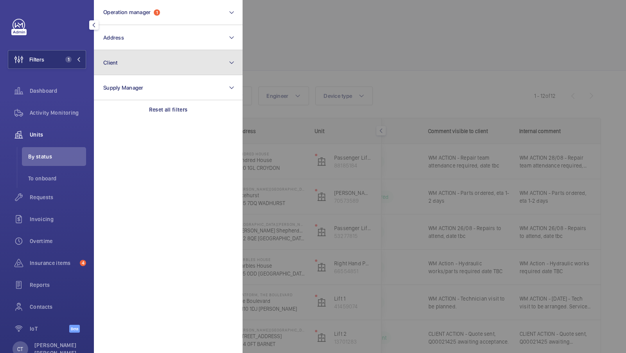
click at [146, 60] on button "Client" at bounding box center [168, 62] width 149 height 25
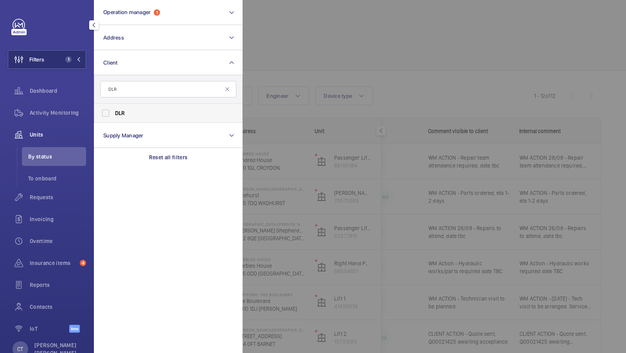
type input "DLR"
click at [106, 113] on label "DLR" at bounding box center [162, 113] width 136 height 19
click at [106, 113] on input "DLR" at bounding box center [106, 113] width 16 height 16
checkbox input "true"
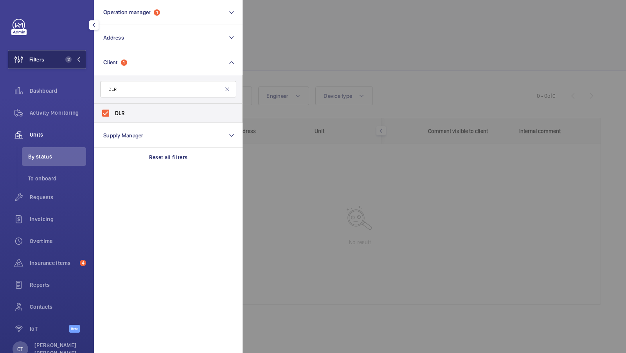
click at [77, 60] on mat-icon at bounding box center [78, 59] width 5 height 5
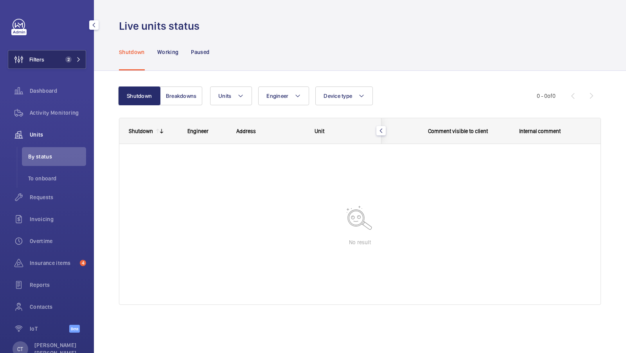
click at [63, 61] on span "2" at bounding box center [66, 59] width 9 height 6
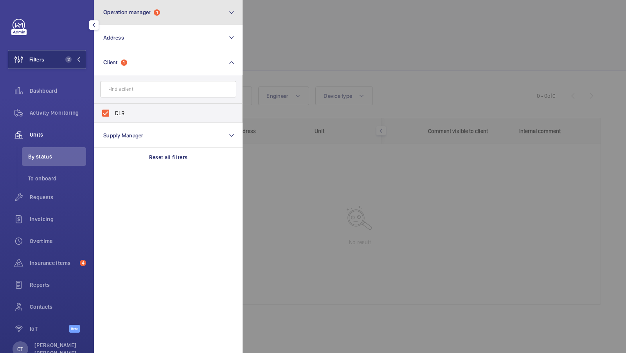
click at [148, 7] on button "Operation manager 1" at bounding box center [168, 12] width 149 height 25
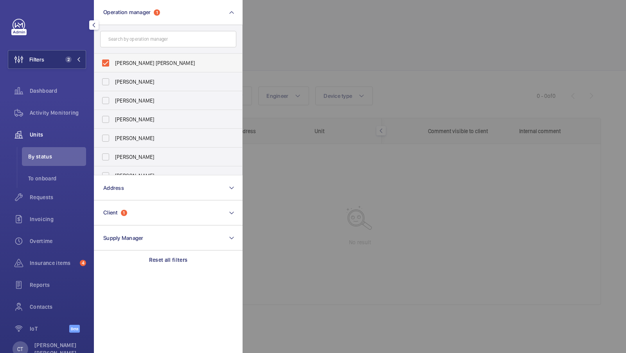
click at [134, 56] on label "[PERSON_NAME] [PERSON_NAME]" at bounding box center [162, 63] width 136 height 19
click at [114, 56] on input "[PERSON_NAME] [PERSON_NAME]" at bounding box center [106, 63] width 16 height 16
checkbox input "false"
click at [44, 63] on span "Filters" at bounding box center [36, 60] width 15 height 8
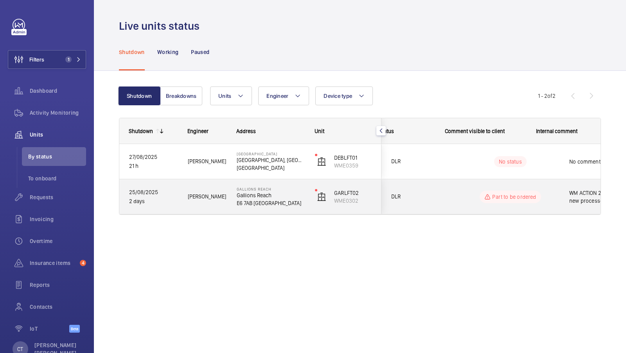
scroll to position [0, 141]
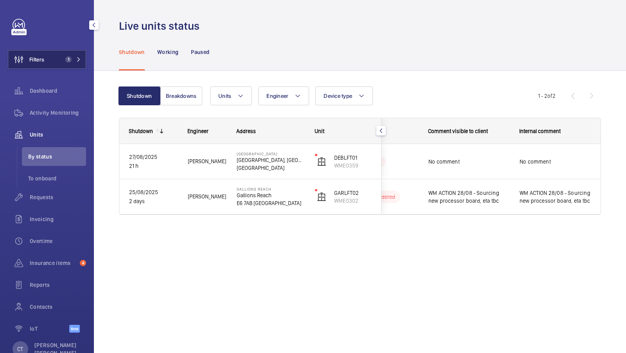
click at [78, 64] on button "Filters 1" at bounding box center [47, 59] width 78 height 19
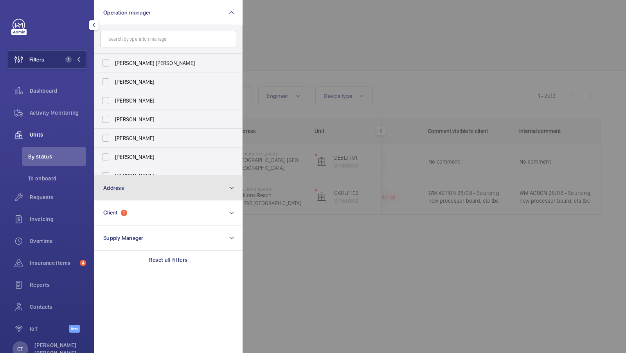
click at [131, 180] on button "Address" at bounding box center [168, 187] width 149 height 25
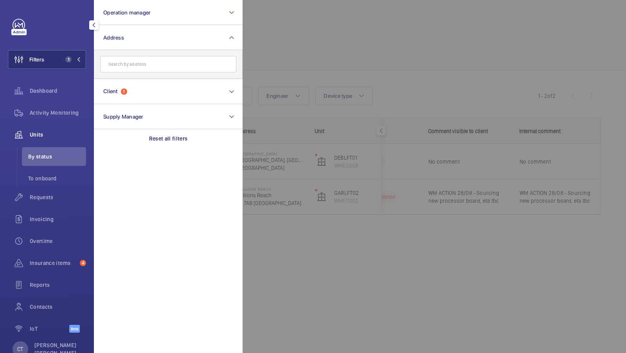
click at [139, 64] on input "text" at bounding box center [168, 64] width 136 height 16
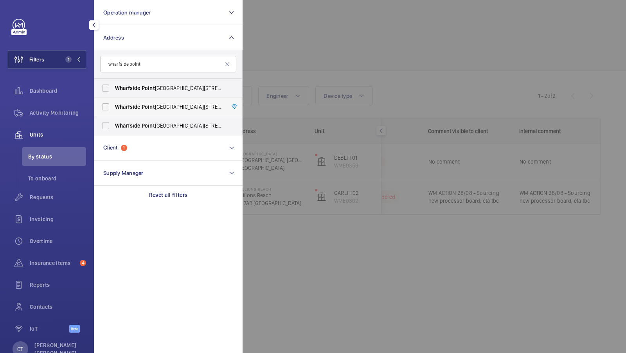
type input "wharfside point"
click at [184, 111] on label "[GEOGRAPHIC_DATA][STREET_ADDRESS]" at bounding box center [162, 106] width 136 height 19
click at [114, 111] on input "[GEOGRAPHIC_DATA][STREET_ADDRESS]" at bounding box center [106, 107] width 16 height 16
checkbox input "true"
click at [60, 110] on span "Activity Monitoring" at bounding box center [58, 113] width 56 height 8
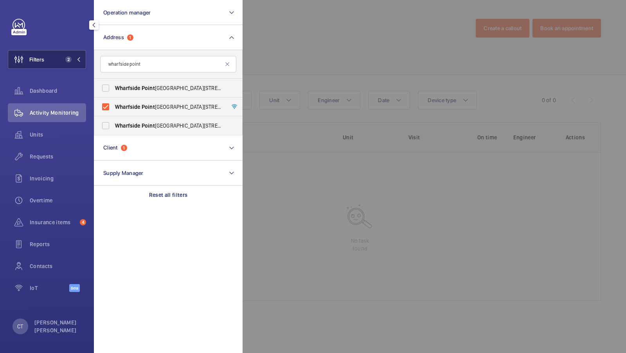
click at [61, 53] on button "Filters 2" at bounding box center [47, 59] width 78 height 19
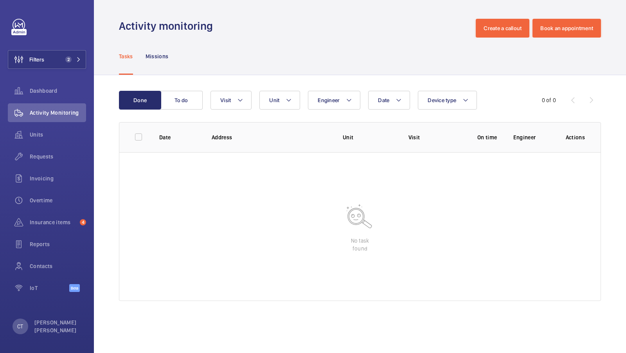
click at [359, 54] on div "Tasks Missions" at bounding box center [360, 56] width 482 height 37
click at [284, 107] on button "Unit" at bounding box center [280, 100] width 41 height 19
click at [69, 64] on button "Filters 2" at bounding box center [47, 59] width 78 height 19
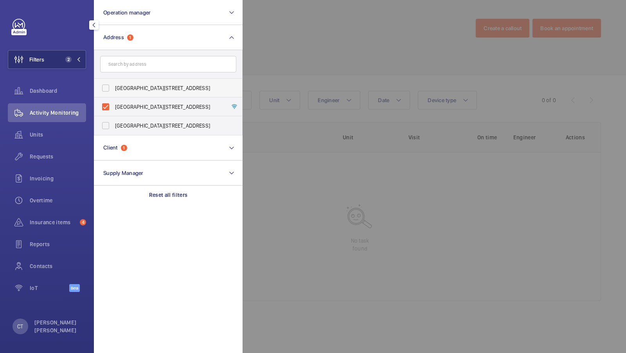
click at [167, 87] on span "[GEOGRAPHIC_DATA][STREET_ADDRESS]" at bounding box center [169, 88] width 108 height 8
click at [114, 87] on input "[GEOGRAPHIC_DATA][STREET_ADDRESS]" at bounding box center [106, 88] width 16 height 16
click at [146, 96] on label "[GEOGRAPHIC_DATA][STREET_ADDRESS]" at bounding box center [162, 88] width 136 height 19
click at [114, 96] on input "[GEOGRAPHIC_DATA][STREET_ADDRESS]" at bounding box center [106, 88] width 16 height 16
checkbox input "false"
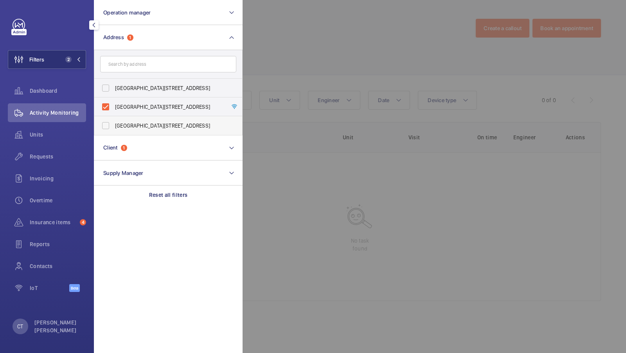
click at [138, 127] on span "[GEOGRAPHIC_DATA][STREET_ADDRESS]" at bounding box center [169, 126] width 108 height 8
click at [114, 127] on input "[GEOGRAPHIC_DATA][STREET_ADDRESS]" at bounding box center [106, 126] width 16 height 16
checkbox input "true"
click at [69, 60] on span "3" at bounding box center [68, 59] width 6 height 6
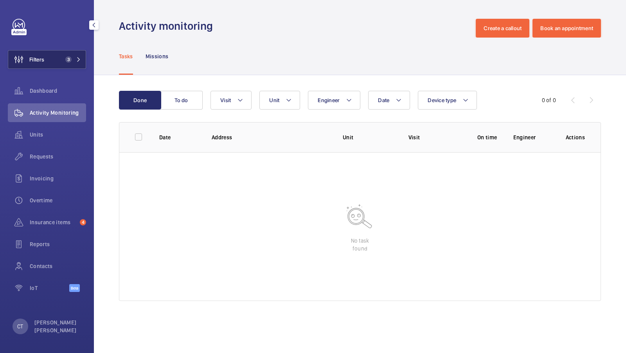
click at [66, 56] on span "3" at bounding box center [66, 59] width 9 height 6
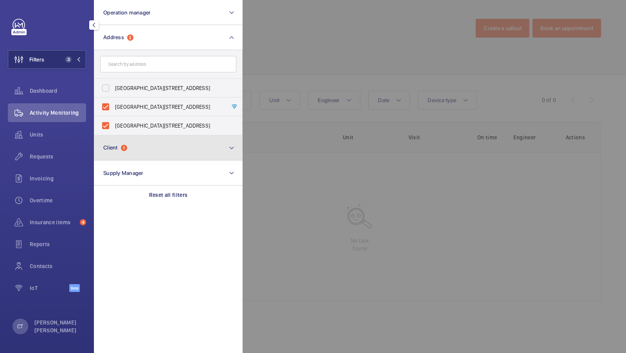
click at [154, 148] on button "Client 1" at bounding box center [168, 147] width 149 height 25
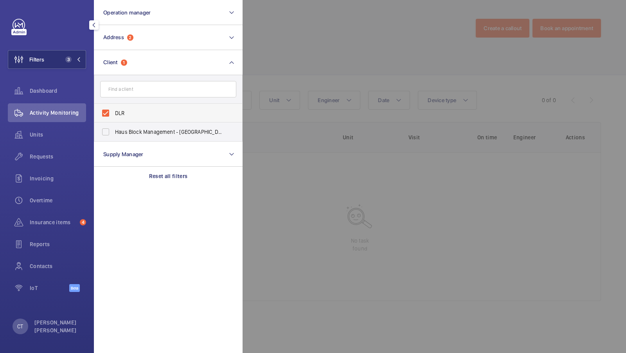
click at [130, 109] on span "DLR" at bounding box center [169, 113] width 108 height 8
click at [114, 109] on input "DLR" at bounding box center [106, 113] width 16 height 16
checkbox input "false"
click at [72, 60] on span "2" at bounding box center [66, 59] width 9 height 6
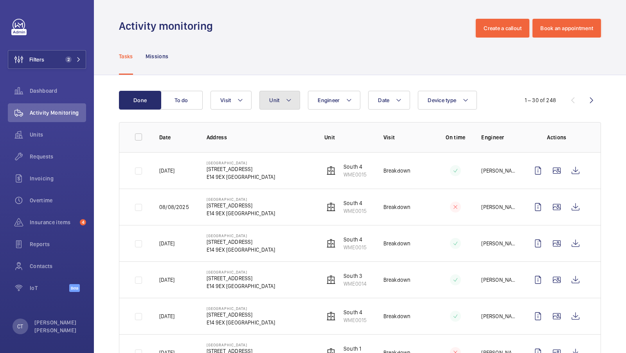
click at [270, 94] on button "Unit" at bounding box center [280, 100] width 41 height 19
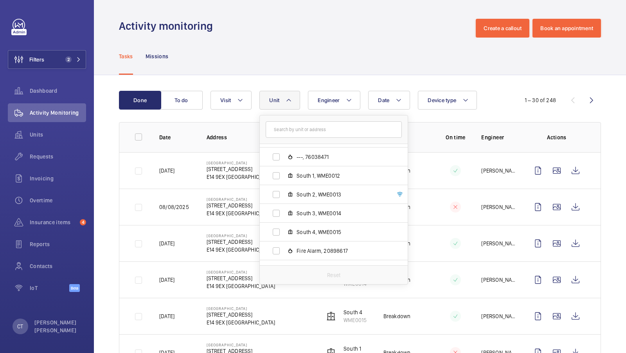
scroll to position [31, 0]
click at [314, 66] on div "Tasks Missions" at bounding box center [360, 56] width 482 height 37
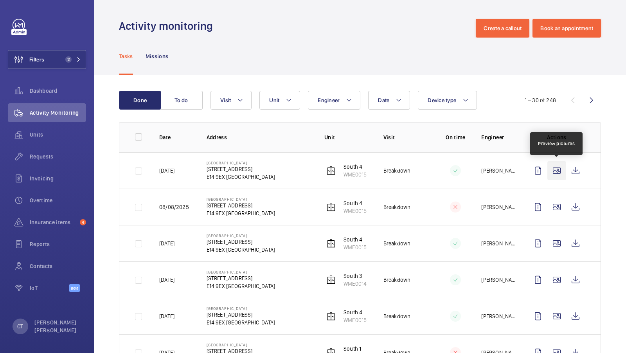
click at [558, 171] on wm-front-icon-button at bounding box center [557, 170] width 19 height 19
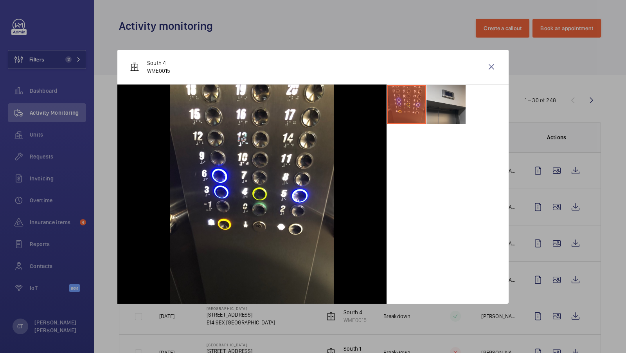
click at [458, 111] on li at bounding box center [446, 104] width 39 height 39
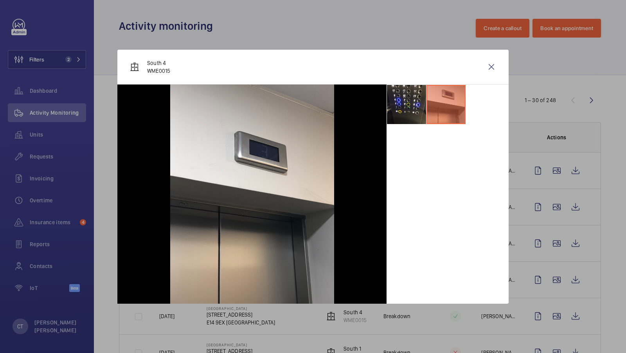
click at [408, 106] on li at bounding box center [406, 104] width 39 height 39
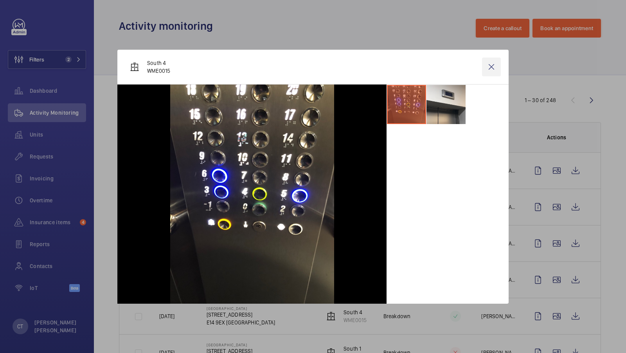
click at [493, 68] on wm-front-icon-button at bounding box center [491, 67] width 19 height 19
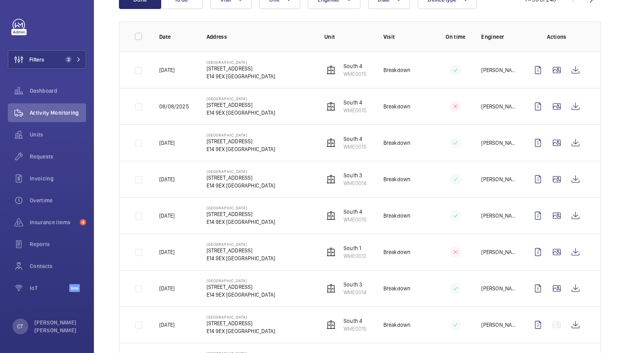
scroll to position [145, 0]
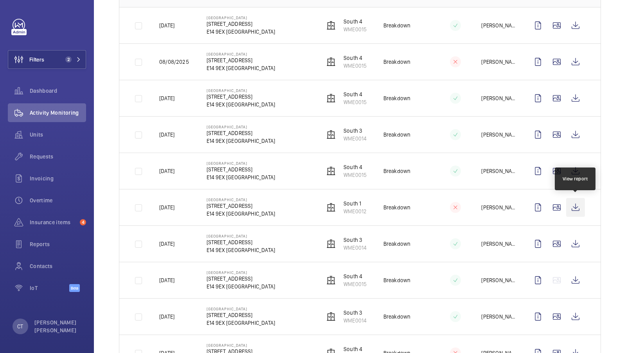
click at [574, 204] on wm-front-icon-button at bounding box center [575, 207] width 19 height 19
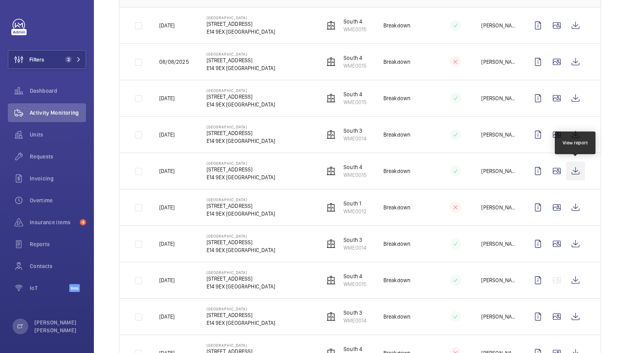
click at [574, 172] on wm-front-icon-button at bounding box center [575, 171] width 19 height 19
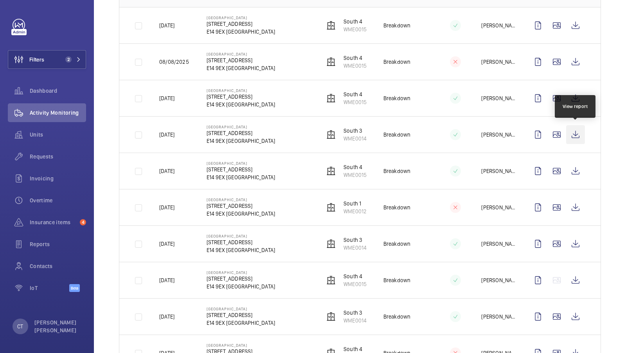
click at [576, 131] on wm-front-icon-button at bounding box center [575, 134] width 19 height 19
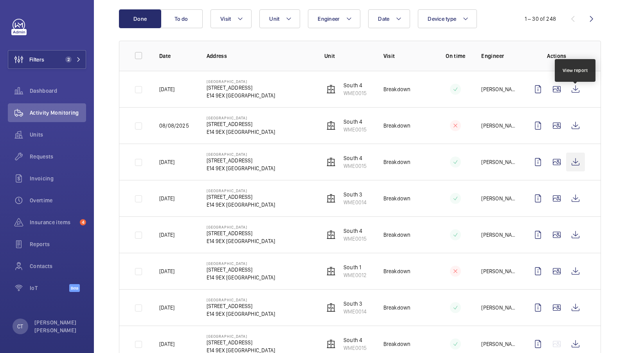
scroll to position [79, 0]
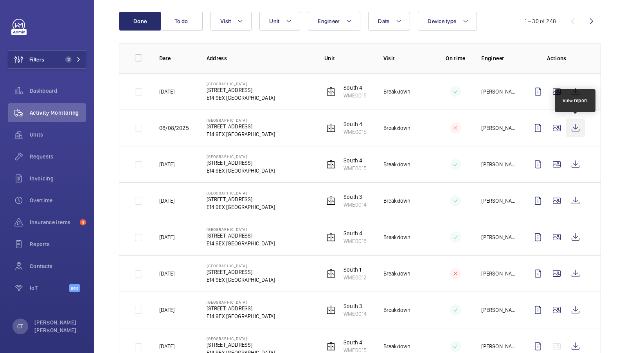
click at [578, 126] on wm-front-icon-button at bounding box center [575, 128] width 19 height 19
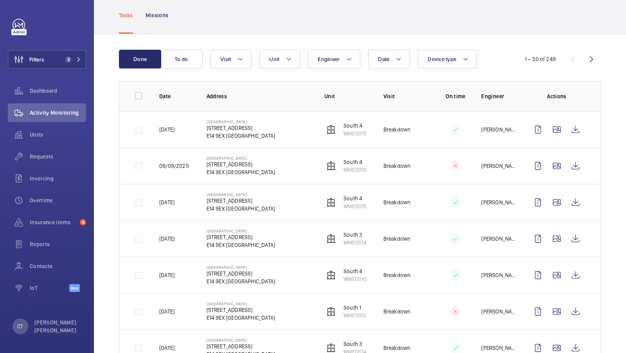
scroll to position [40, 0]
click at [32, 131] on span "Units" at bounding box center [58, 135] width 56 height 8
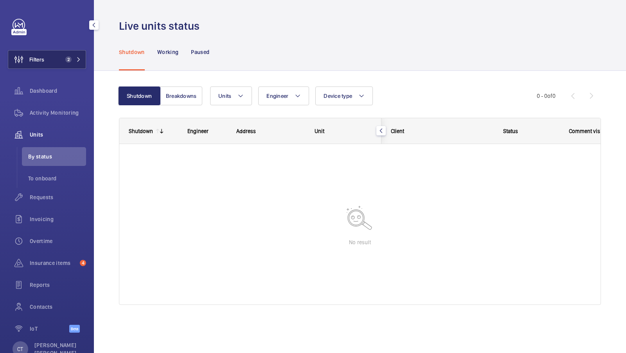
click at [60, 57] on button "Filters 2" at bounding box center [47, 59] width 78 height 19
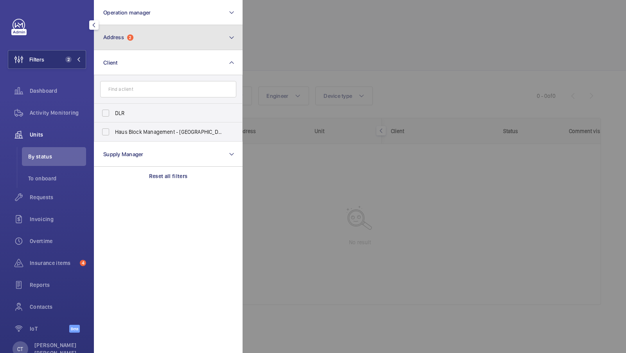
click at [173, 45] on button "Address 2" at bounding box center [168, 37] width 149 height 25
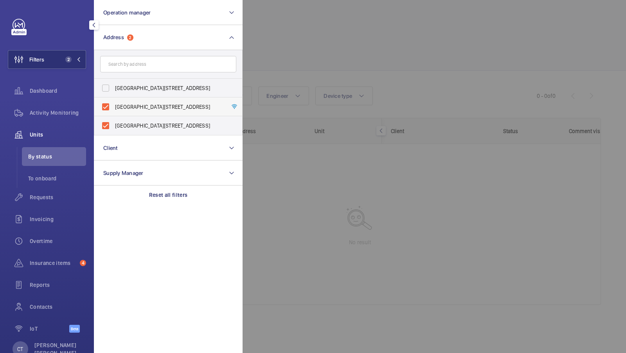
click at [155, 109] on span "[GEOGRAPHIC_DATA][STREET_ADDRESS]" at bounding box center [169, 107] width 108 height 8
click at [114, 109] on input "[GEOGRAPHIC_DATA][STREET_ADDRESS]" at bounding box center [106, 107] width 16 height 16
checkbox input "false"
click at [139, 126] on span "[GEOGRAPHIC_DATA][STREET_ADDRESS]" at bounding box center [169, 126] width 108 height 8
click at [114, 126] on input "[GEOGRAPHIC_DATA][STREET_ADDRESS]" at bounding box center [106, 126] width 16 height 16
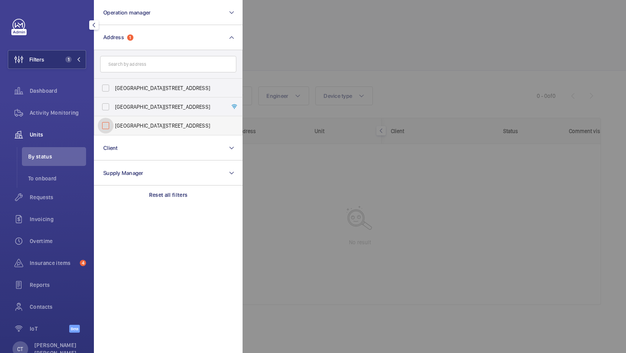
checkbox input "false"
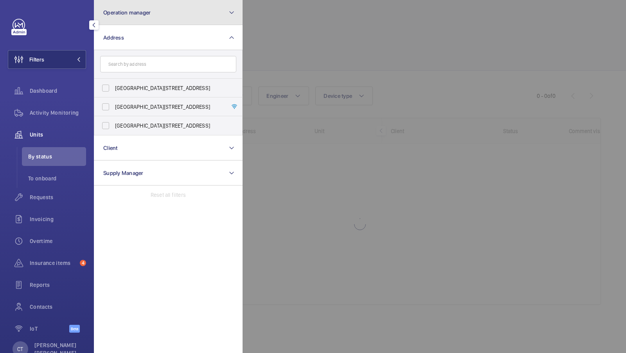
click at [183, 12] on button "Operation manager" at bounding box center [168, 12] width 149 height 25
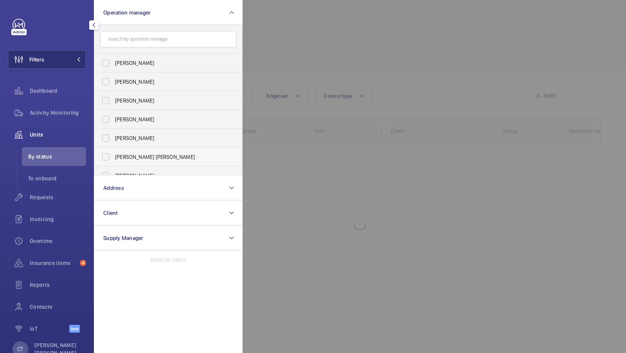
click at [136, 155] on span "[PERSON_NAME] [PERSON_NAME]" at bounding box center [169, 157] width 108 height 8
click at [114, 155] on input "[PERSON_NAME] [PERSON_NAME]" at bounding box center [106, 157] width 16 height 16
checkbox input "true"
click at [79, 62] on span "1" at bounding box center [71, 59] width 19 height 6
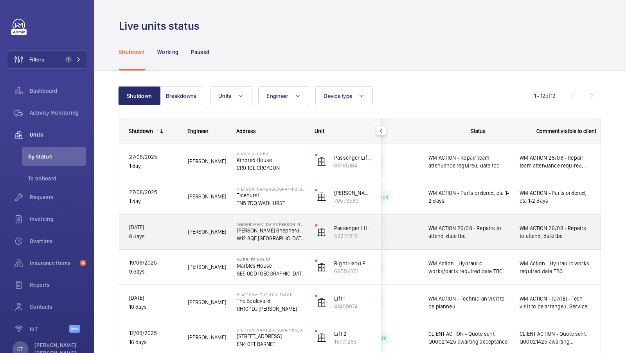
scroll to position [0, 141]
click at [548, 240] on div "WM ACTION 26/08 - Repairs to attend, date tbc" at bounding box center [556, 232] width 72 height 18
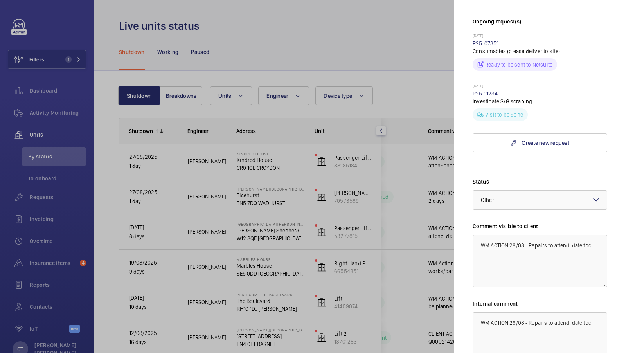
scroll to position [295, 0]
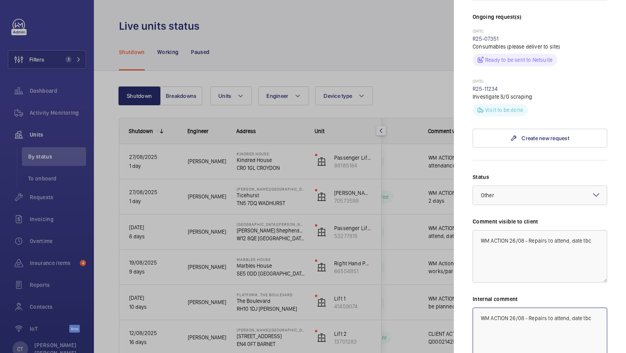
drag, startPoint x: 594, startPoint y: 251, endPoint x: 572, endPoint y: 252, distance: 21.9
click at [572, 308] on textarea "WM ACTION 26/08 - Repairs to attend, date tbc" at bounding box center [540, 334] width 135 height 52
type textarea "WM ACTION 26/08 - Repairs to attend [DATE] 29th"
drag, startPoint x: 598, startPoint y: 174, endPoint x: 569, endPoint y: 175, distance: 29.0
click at [569, 230] on textarea "WM ACTION 26/08 - Repairs to attend, date tbc" at bounding box center [540, 256] width 135 height 52
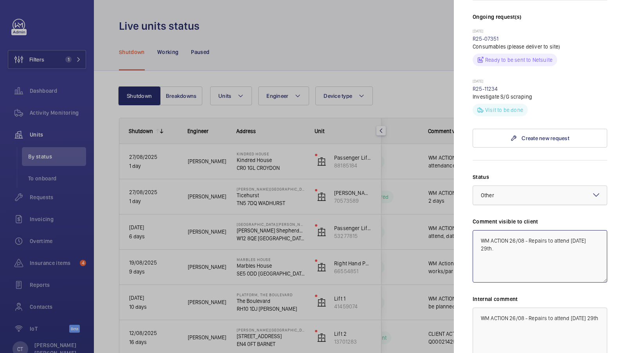
click at [580, 186] on div at bounding box center [540, 195] width 134 height 19
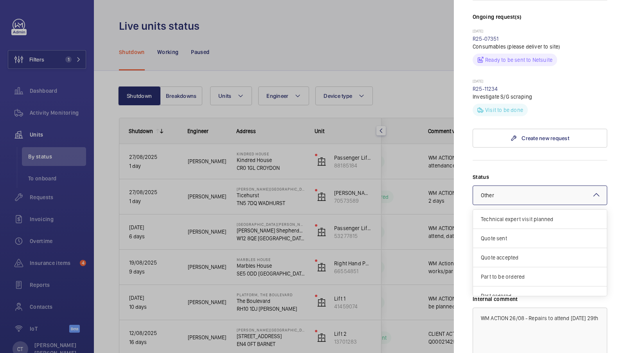
scroll to position [65, 0]
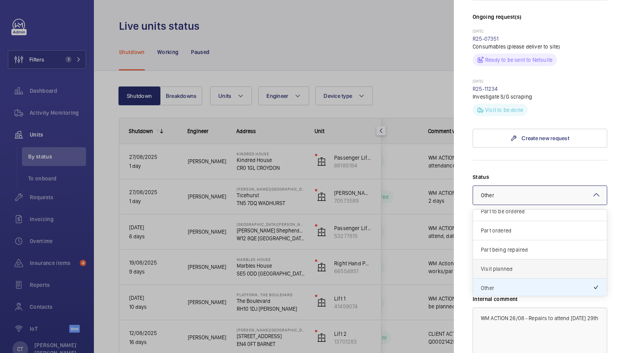
click at [527, 260] on div "Visit planned" at bounding box center [540, 269] width 134 height 19
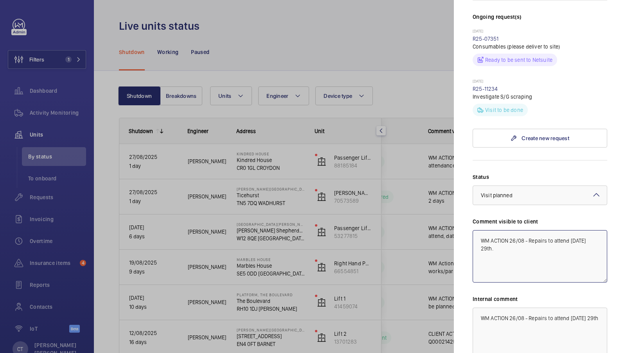
type textarea "WM ACTION 26/08 - Repairs to attend [DATE] 29th."
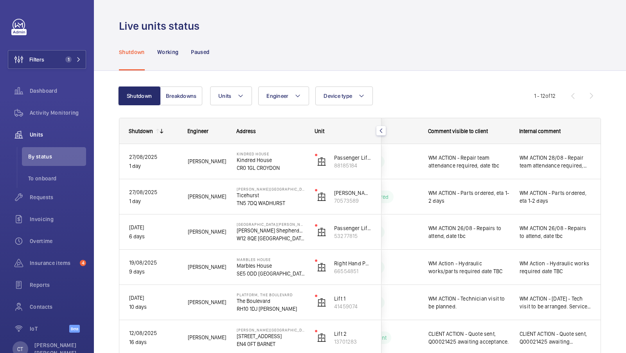
scroll to position [0, 0]
click at [43, 110] on span "Activity Monitoring" at bounding box center [58, 113] width 56 height 8
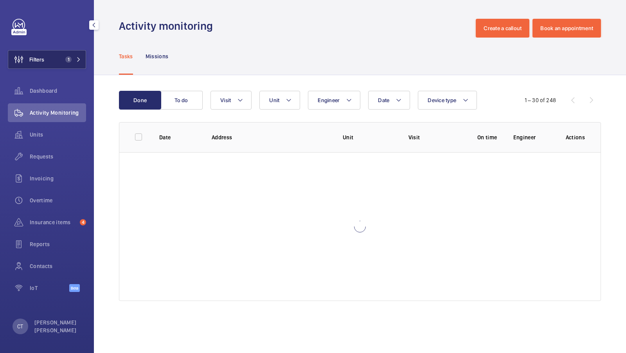
click at [69, 61] on span "1" at bounding box center [68, 59] width 6 height 6
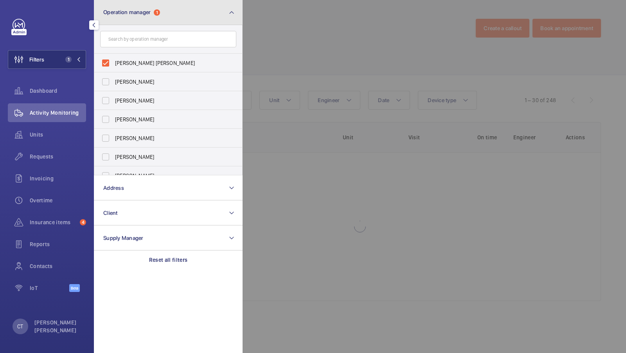
click at [209, 9] on button "Operation manager 1" at bounding box center [168, 12] width 149 height 25
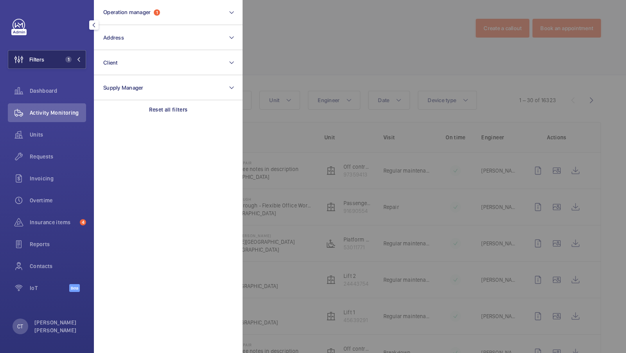
click at [52, 65] on button "Filters 1" at bounding box center [47, 59] width 78 height 19
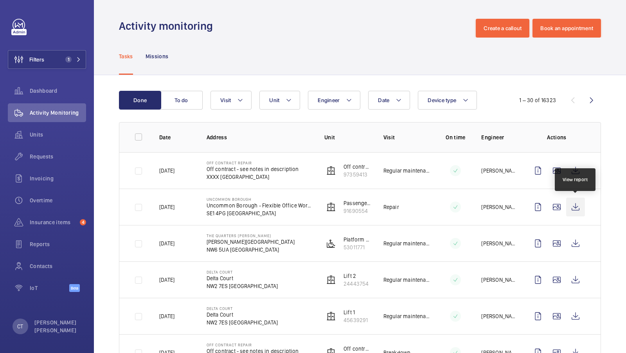
click at [573, 211] on wm-front-icon-button at bounding box center [575, 207] width 19 height 19
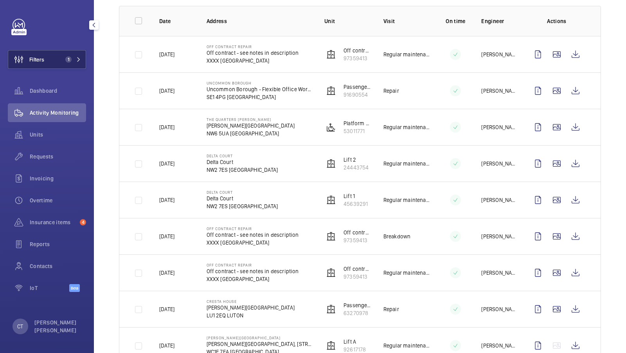
click at [76, 59] on span "1" at bounding box center [71, 59] width 19 height 6
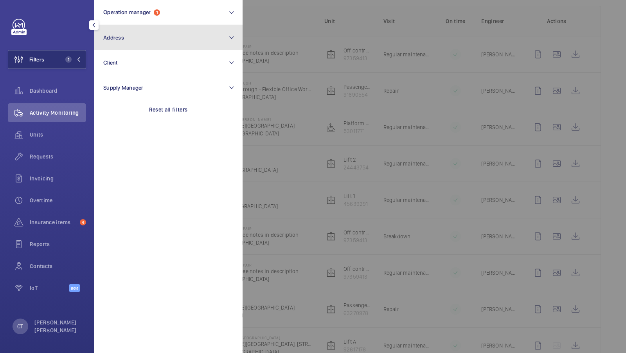
click at [144, 38] on button "Address" at bounding box center [168, 37] width 149 height 25
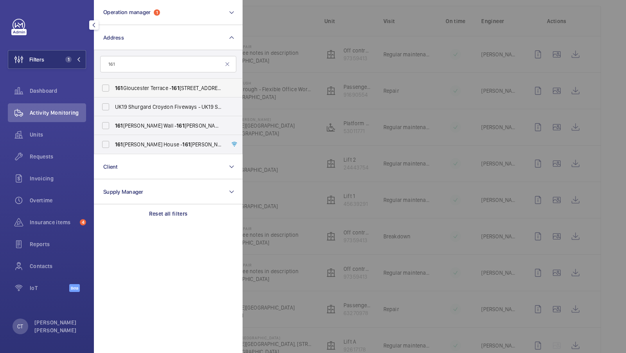
type input "161"
click at [149, 89] on span "[STREET_ADDRESS]" at bounding box center [169, 88] width 108 height 8
click at [114, 89] on input "[STREET_ADDRESS]" at bounding box center [106, 88] width 16 height 16
checkbox input "true"
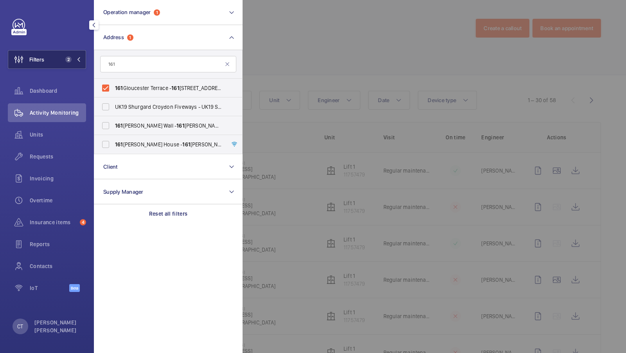
click at [67, 66] on button "Filters 2" at bounding box center [47, 59] width 78 height 19
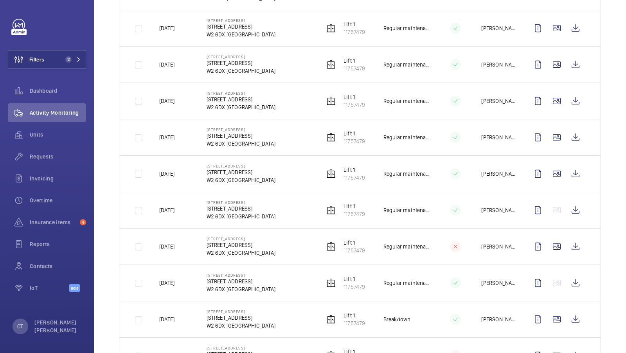
scroll to position [901, 0]
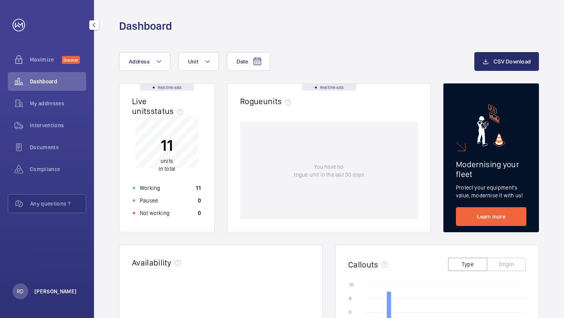
click at [53, 292] on p "[PERSON_NAME]" at bounding box center [55, 291] width 42 height 8
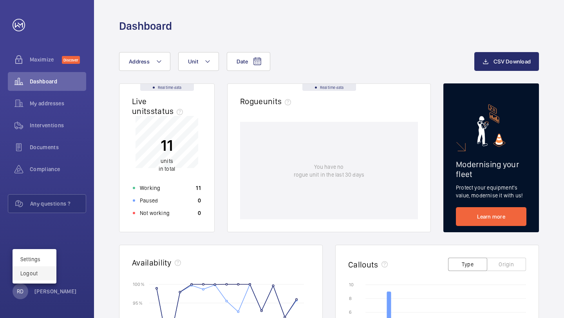
click at [37, 275] on p "Logout" at bounding box center [34, 273] width 28 height 8
